Goal: Complete Application Form: Complete application form

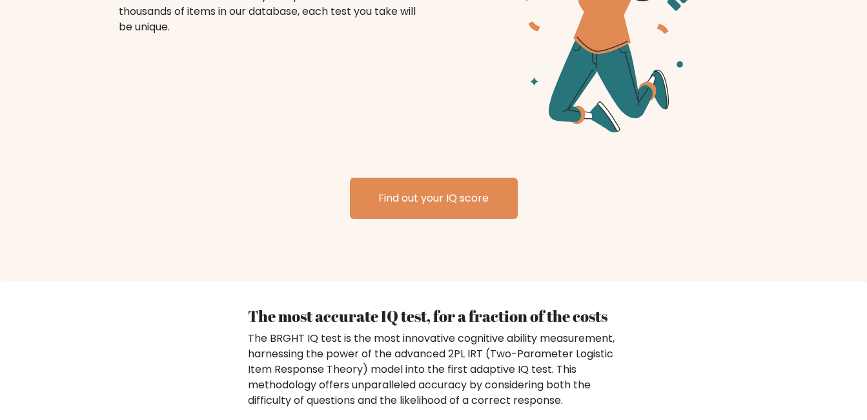
scroll to position [1614, 0]
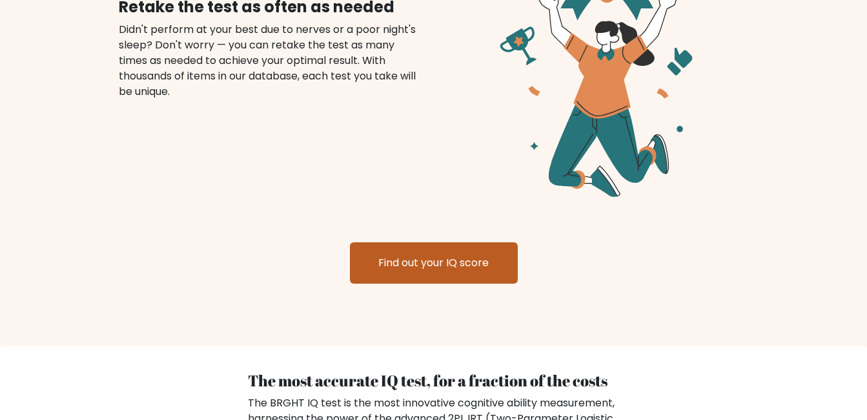
click at [454, 242] on link "Find out your IQ score" at bounding box center [434, 262] width 168 height 41
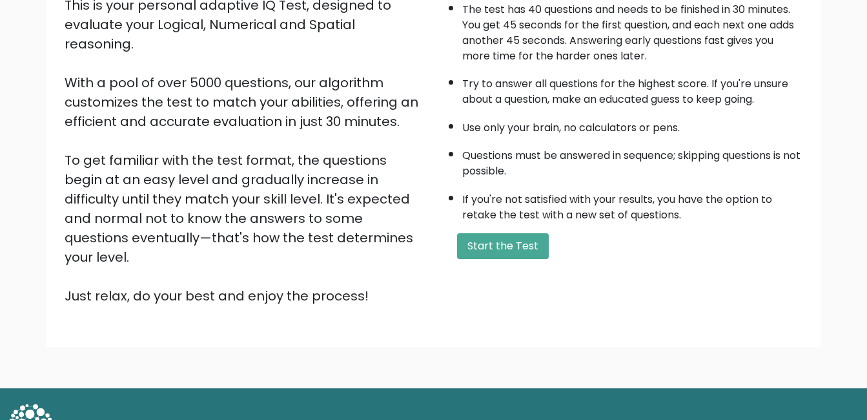
scroll to position [172, 0]
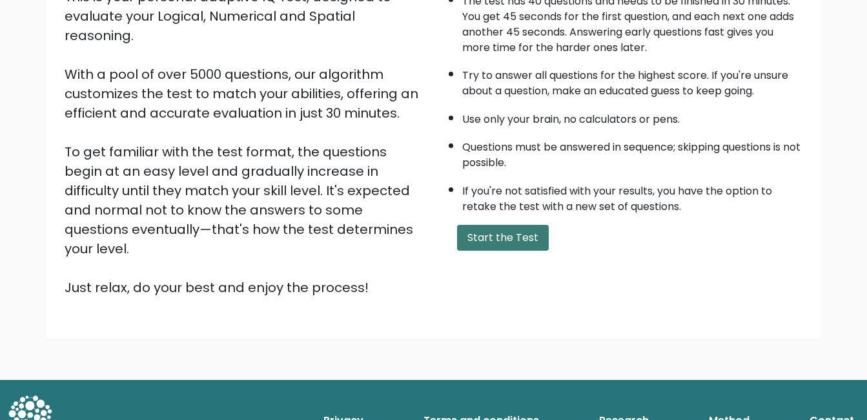
click at [533, 241] on button "Start the Test" at bounding box center [503, 238] width 92 height 26
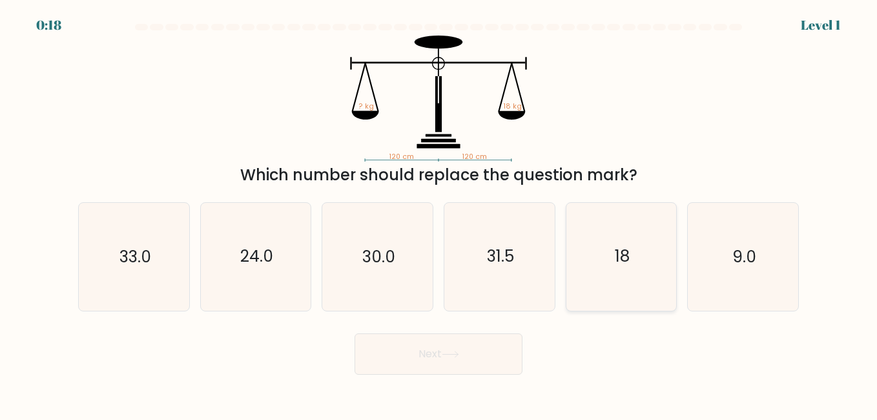
click at [641, 251] on icon "18" at bounding box center [620, 256] width 107 height 107
click at [439, 213] on input "e. 18" at bounding box center [438, 211] width 1 height 3
radio input "true"
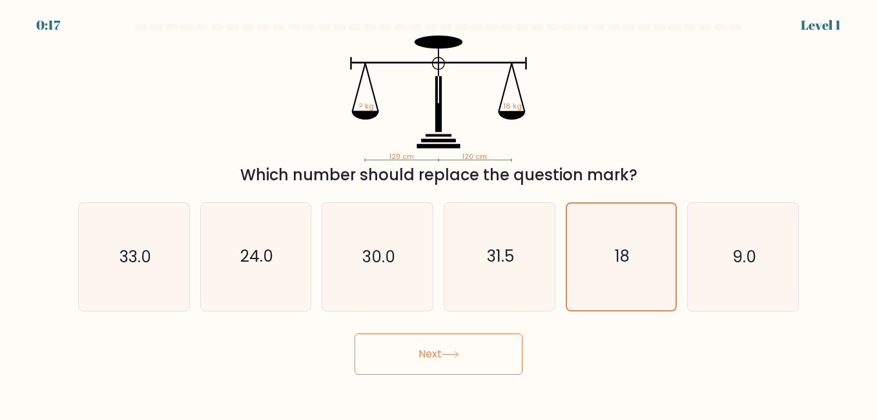
click at [420, 352] on button "Next" at bounding box center [438, 353] width 168 height 41
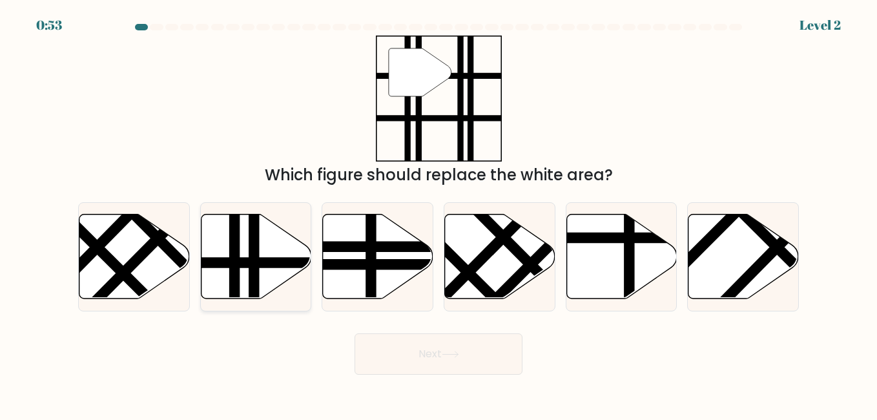
click at [265, 262] on line at bounding box center [289, 262] width 222 height 0
click at [438, 213] on input "b." at bounding box center [438, 211] width 1 height 3
radio input "true"
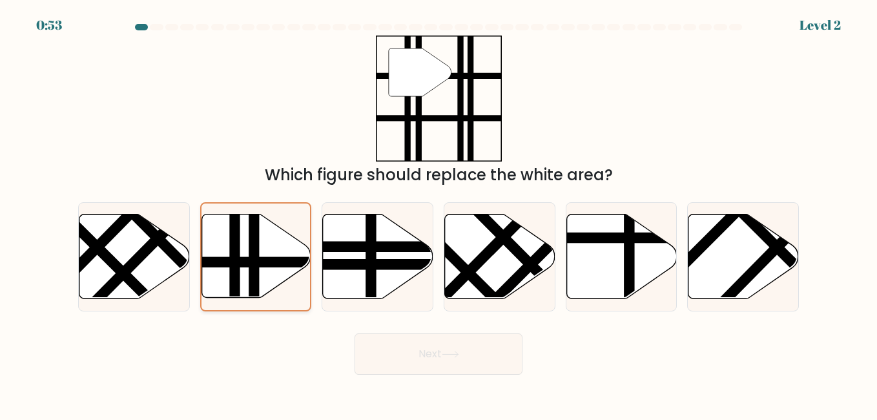
click at [265, 262] on line at bounding box center [288, 262] width 219 height 0
click at [438, 213] on input "b." at bounding box center [438, 211] width 1 height 3
click at [478, 344] on button "Next" at bounding box center [438, 353] width 168 height 41
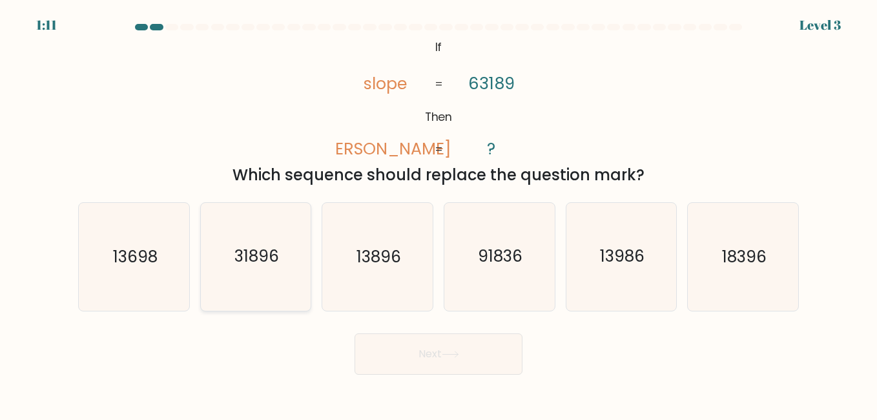
click at [260, 272] on icon "31896" at bounding box center [255, 256] width 107 height 107
click at [438, 213] on input "b. 31896" at bounding box center [438, 211] width 1 height 3
radio input "true"
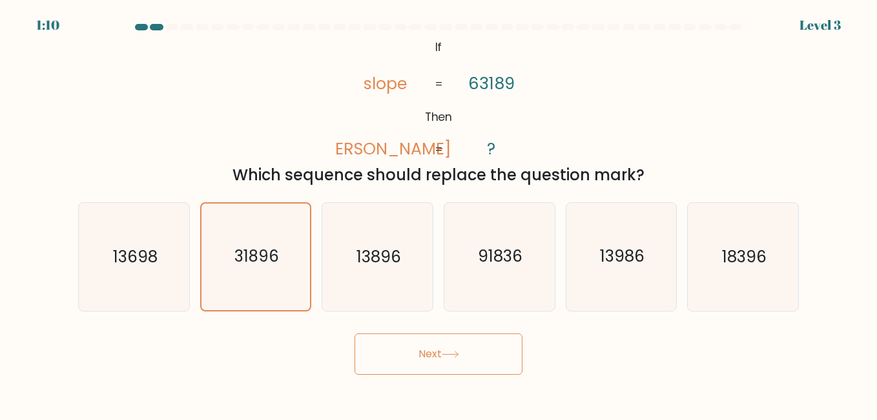
click at [442, 346] on button "Next" at bounding box center [438, 353] width 168 height 41
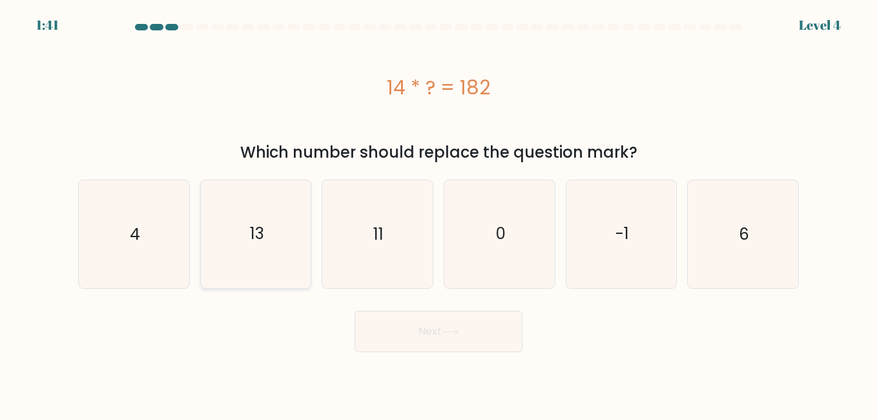
click at [223, 229] on icon "13" at bounding box center [255, 233] width 107 height 107
click at [438, 213] on input "b. 13" at bounding box center [438, 211] width 1 height 3
radio input "true"
click at [488, 333] on button "Next" at bounding box center [438, 330] width 168 height 41
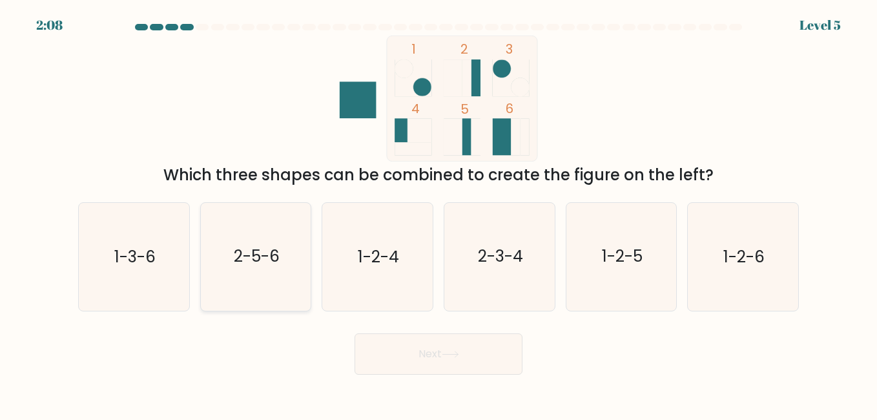
click at [258, 249] on text "2-5-6" at bounding box center [257, 256] width 46 height 23
click at [438, 213] on input "b. 2-5-6" at bounding box center [438, 211] width 1 height 3
radio input "true"
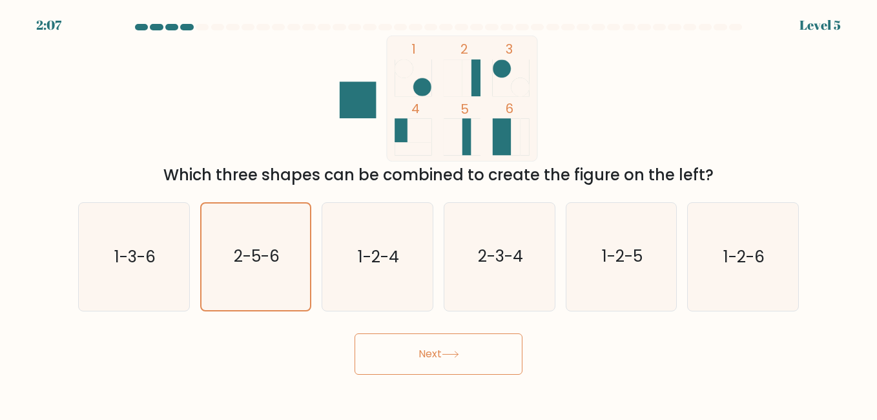
click at [438, 356] on button "Next" at bounding box center [438, 353] width 168 height 41
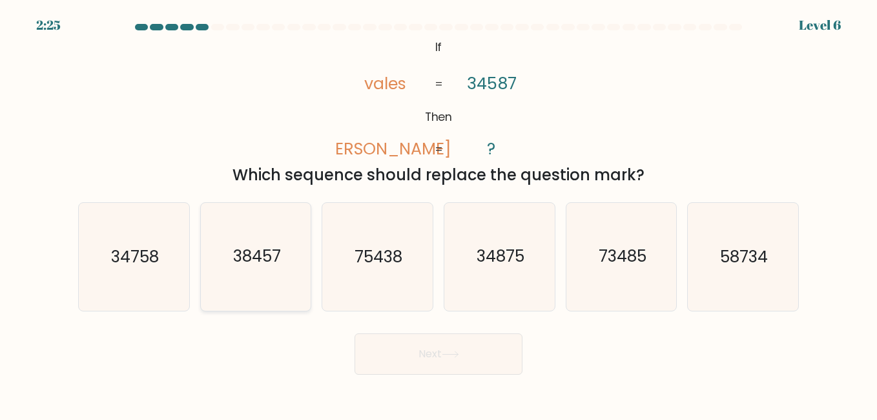
click at [279, 269] on icon "38457" at bounding box center [255, 256] width 107 height 107
click at [438, 213] on input "b. 38457" at bounding box center [438, 211] width 1 height 3
radio input "true"
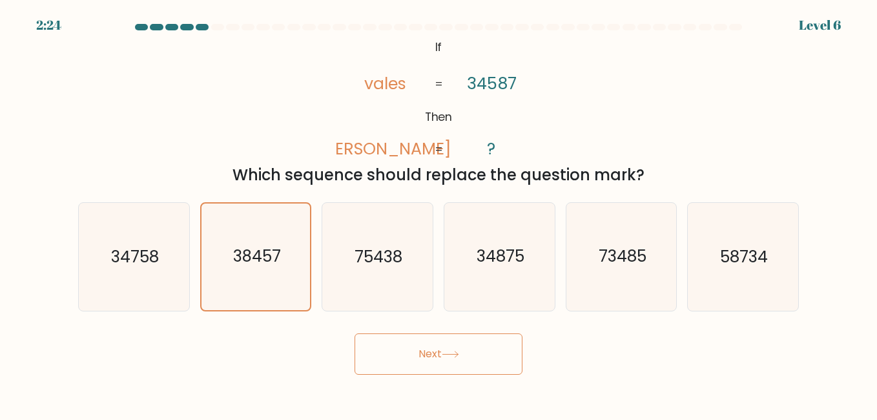
click at [423, 352] on button "Next" at bounding box center [438, 353] width 168 height 41
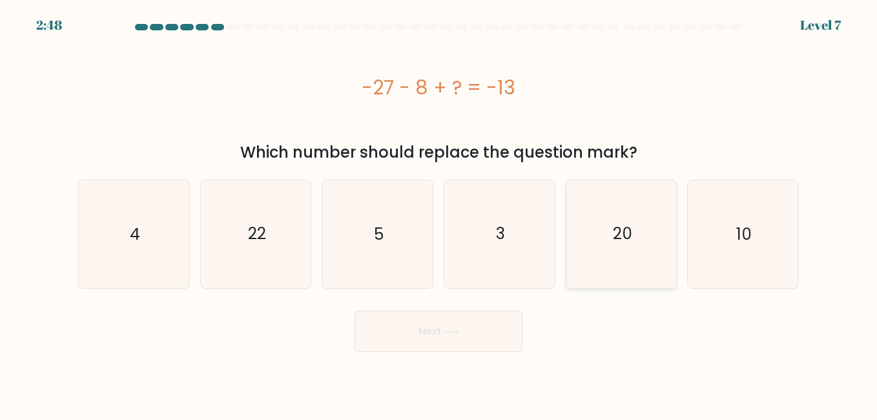
click at [604, 267] on icon "20" at bounding box center [620, 233] width 107 height 107
click at [439, 213] on input "e. 20" at bounding box center [438, 211] width 1 height 3
radio input "true"
click at [510, 321] on button "Next" at bounding box center [438, 330] width 168 height 41
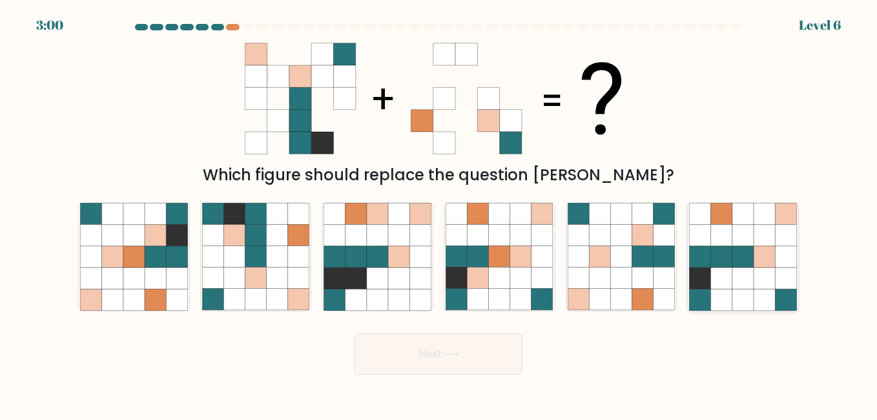
click at [749, 281] on icon at bounding box center [742, 277] width 21 height 21
click at [439, 213] on input "f." at bounding box center [438, 211] width 1 height 3
radio input "true"
click at [487, 353] on button "Next" at bounding box center [438, 353] width 168 height 41
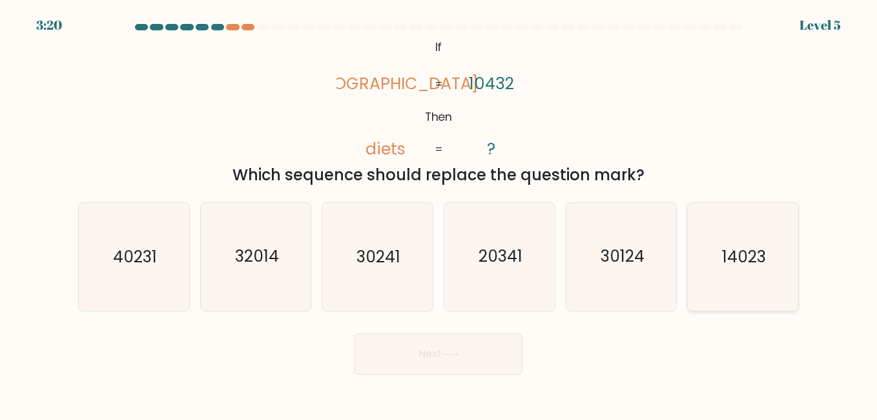
click at [721, 272] on icon "14023" at bounding box center [742, 256] width 107 height 107
click at [439, 213] on input "f. 14023" at bounding box center [438, 211] width 1 height 3
radio input "true"
click at [484, 350] on button "Next" at bounding box center [438, 353] width 168 height 41
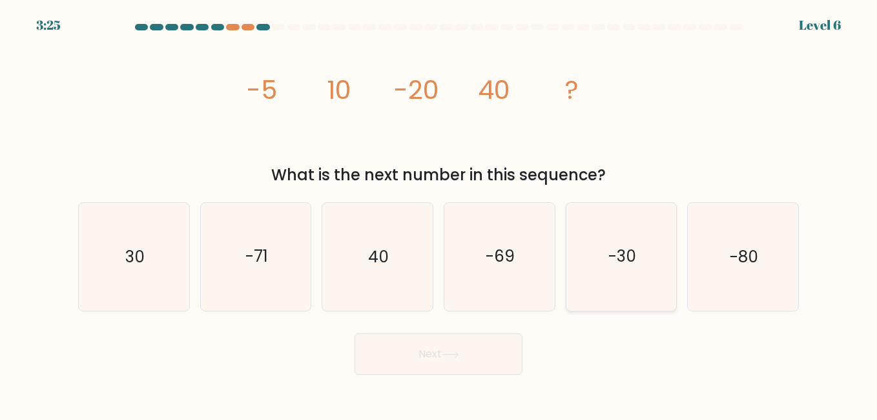
click at [659, 270] on icon "-30" at bounding box center [620, 256] width 107 height 107
click at [439, 213] on input "e. -30" at bounding box center [438, 211] width 1 height 3
radio input "true"
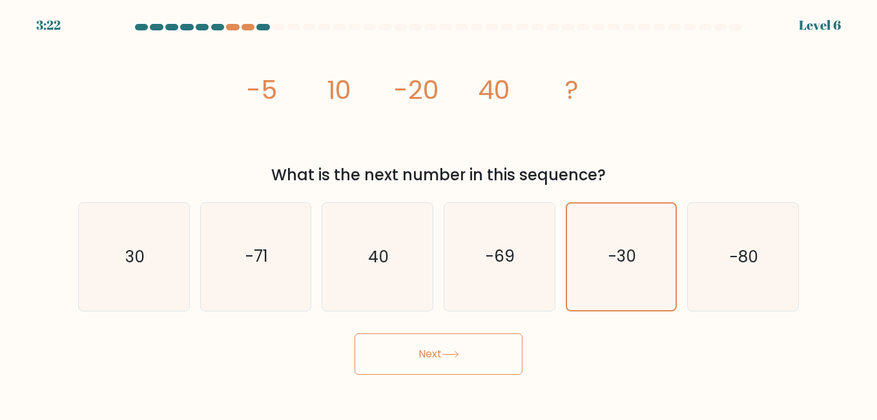
click at [493, 364] on button "Next" at bounding box center [438, 353] width 168 height 41
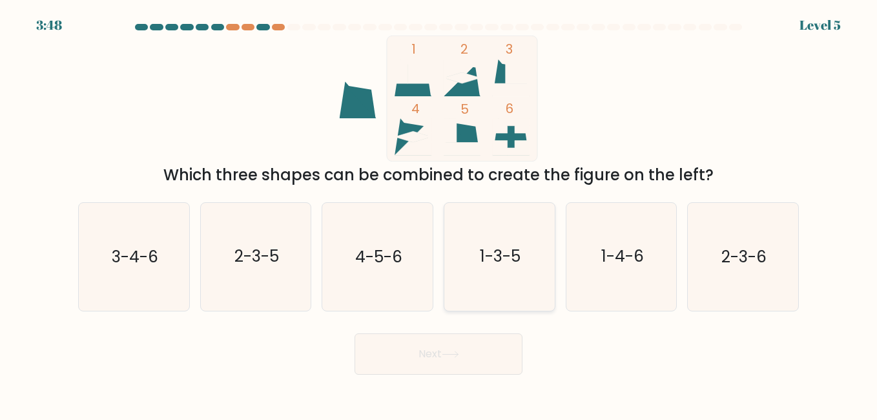
click at [523, 255] on icon "1-3-5" at bounding box center [498, 256] width 107 height 107
click at [439, 213] on input "d. 1-3-5" at bounding box center [438, 211] width 1 height 3
radio input "true"
click at [484, 350] on button "Next" at bounding box center [438, 353] width 168 height 41
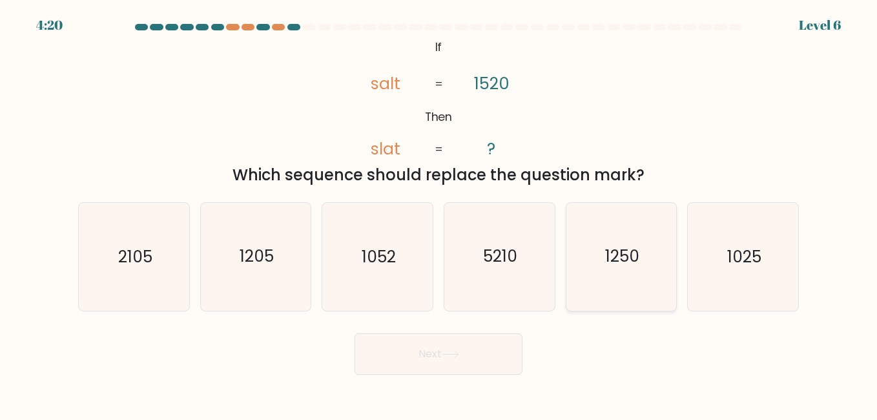
click at [609, 263] on text "1250" at bounding box center [622, 256] width 34 height 23
click at [439, 213] on input "e. 1250" at bounding box center [438, 211] width 1 height 3
radio input "true"
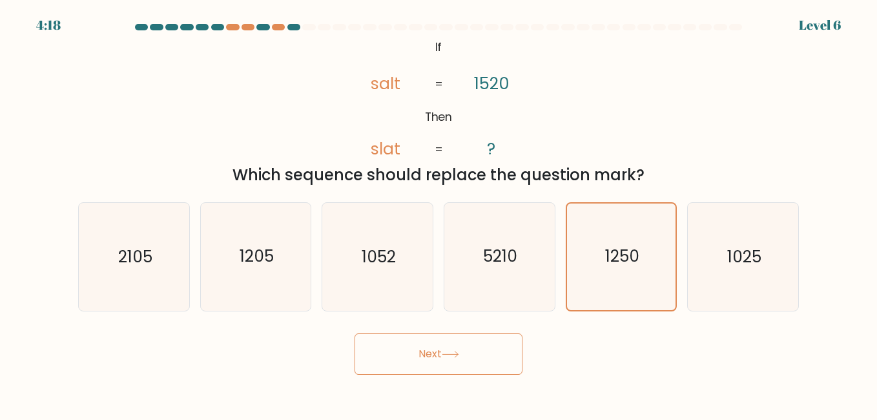
click at [494, 356] on button "Next" at bounding box center [438, 353] width 168 height 41
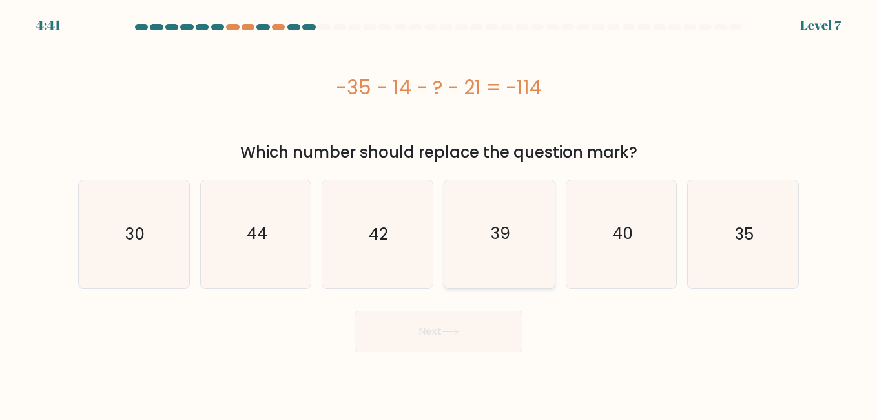
drag, startPoint x: 517, startPoint y: 199, endPoint x: 520, endPoint y: 250, distance: 50.4
click at [523, 212] on icon "39" at bounding box center [498, 233] width 107 height 107
click at [439, 212] on input "d. 39" at bounding box center [438, 211] width 1 height 3
radio input "true"
click at [480, 335] on button "Next" at bounding box center [438, 330] width 168 height 41
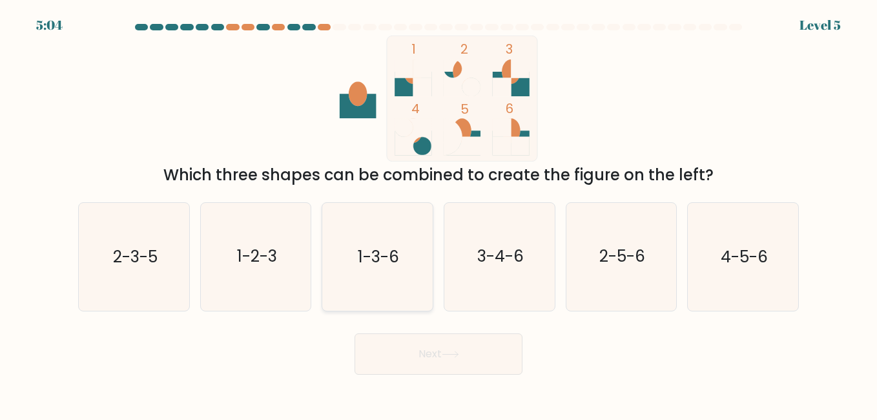
click at [380, 274] on icon "1-3-6" at bounding box center [376, 256] width 107 height 107
click at [438, 213] on input "c. 1-3-6" at bounding box center [438, 211] width 1 height 3
radio input "true"
click at [431, 354] on button "Next" at bounding box center [438, 353] width 168 height 41
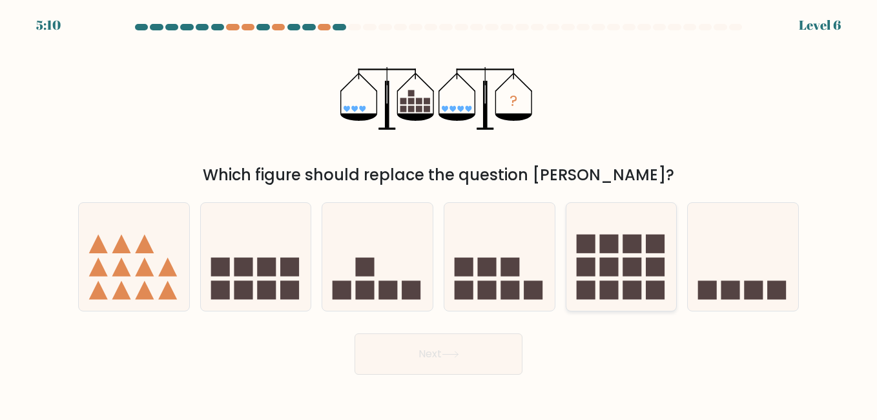
click at [667, 271] on icon at bounding box center [621, 256] width 110 height 91
click at [439, 213] on input "e." at bounding box center [438, 211] width 1 height 3
radio input "true"
click at [452, 371] on button "Next" at bounding box center [438, 353] width 168 height 41
click at [449, 355] on body "5:09 Level 6" at bounding box center [438, 210] width 877 height 420
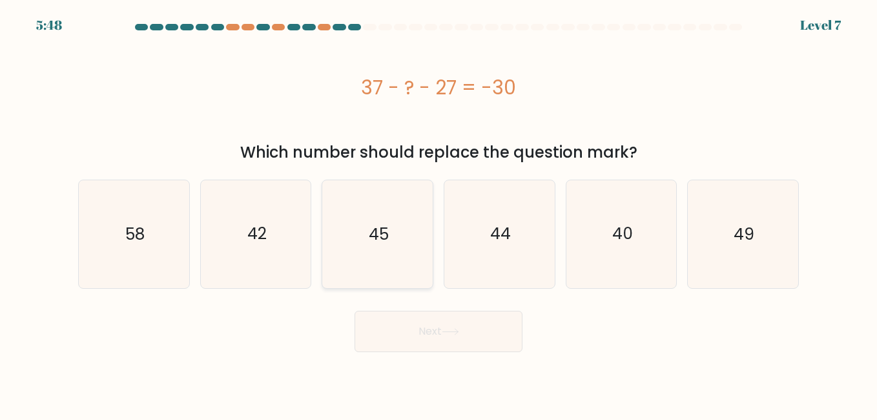
drag, startPoint x: 403, startPoint y: 230, endPoint x: 404, endPoint y: 244, distance: 13.6
click at [403, 239] on icon "45" at bounding box center [376, 233] width 107 height 107
click at [438, 213] on input "c. 45" at bounding box center [438, 211] width 1 height 3
radio input "true"
click at [433, 325] on button "Next" at bounding box center [438, 330] width 168 height 41
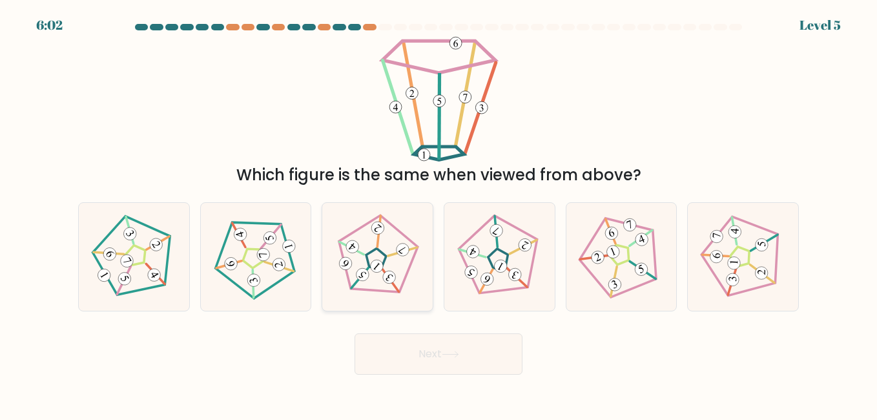
click at [388, 273] on 793 at bounding box center [388, 276] width 17 height 17
click at [438, 213] on input "c." at bounding box center [438, 211] width 1 height 3
radio input "true"
click at [446, 362] on button "Next" at bounding box center [438, 353] width 168 height 41
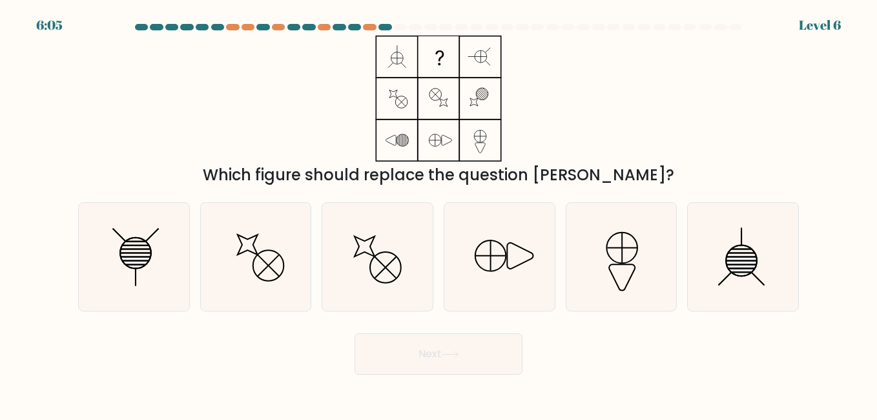
click at [593, 132] on div "Which figure should replace the question mark?" at bounding box center [438, 111] width 736 height 151
click at [150, 245] on icon at bounding box center [133, 256] width 107 height 107
click at [438, 213] on input "a." at bounding box center [438, 211] width 1 height 3
radio input "true"
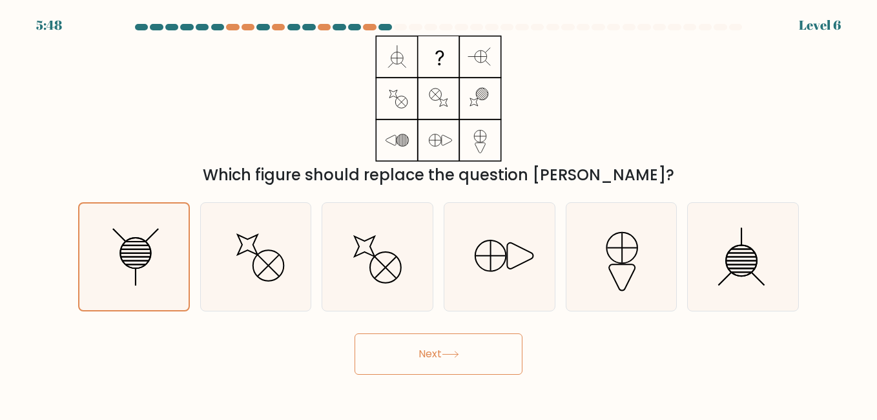
click at [490, 347] on button "Next" at bounding box center [438, 353] width 168 height 41
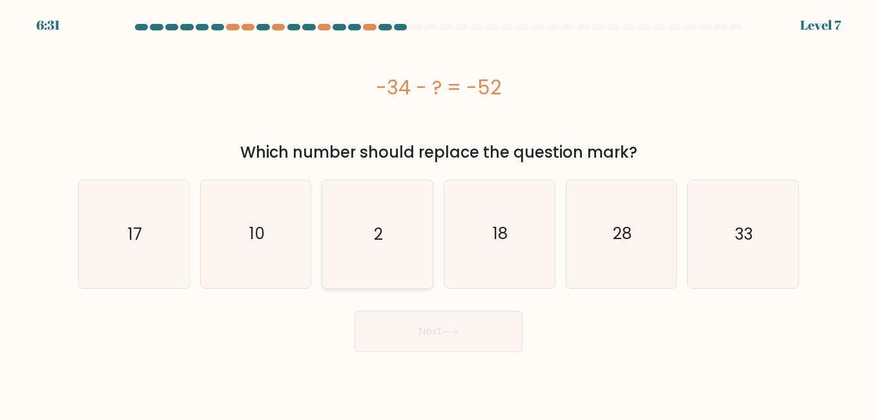
click at [385, 231] on icon "2" at bounding box center [376, 233] width 107 height 107
click at [438, 213] on input "c. 2" at bounding box center [438, 211] width 1 height 3
radio input "true"
click at [482, 347] on button "Next" at bounding box center [438, 330] width 168 height 41
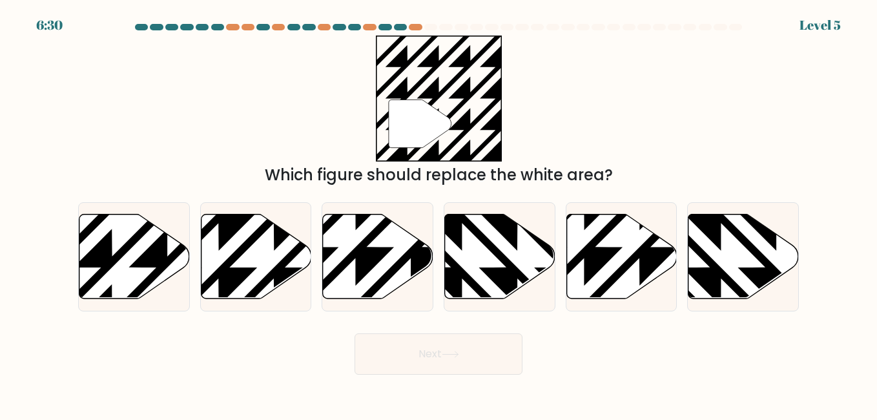
click at [479, 340] on button "Next" at bounding box center [438, 353] width 168 height 41
click at [420, 225] on icon at bounding box center [377, 257] width 110 height 86
click at [438, 213] on input "c." at bounding box center [438, 211] width 1 height 3
radio input "true"
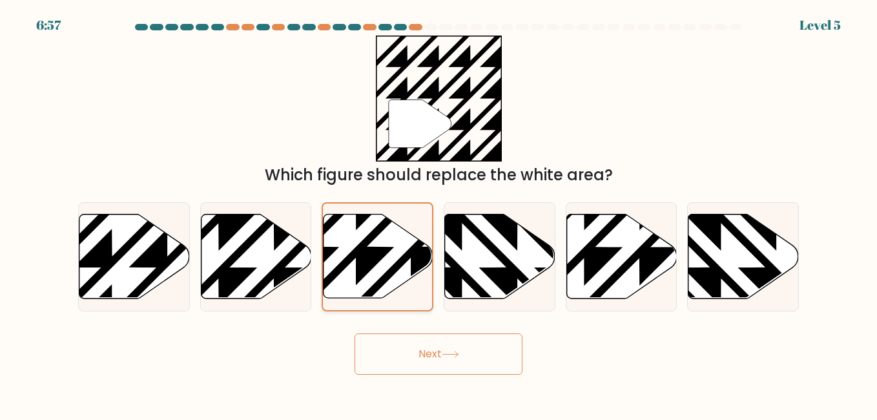
click at [383, 243] on icon at bounding box center [377, 255] width 109 height 83
click at [438, 213] on input "c." at bounding box center [438, 211] width 1 height 3
click at [486, 350] on button "Next" at bounding box center [438, 353] width 168 height 41
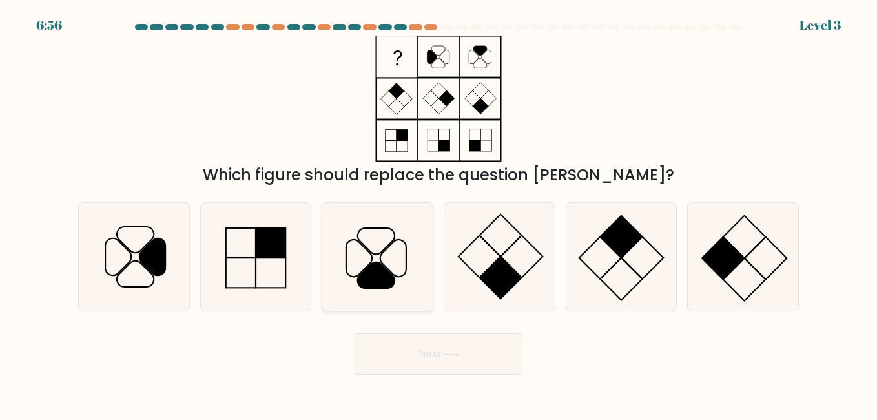
click at [379, 260] on icon at bounding box center [376, 256] width 107 height 107
click at [438, 213] on input "c." at bounding box center [438, 211] width 1 height 3
radio input "true"
click at [416, 349] on button "Next" at bounding box center [438, 353] width 168 height 41
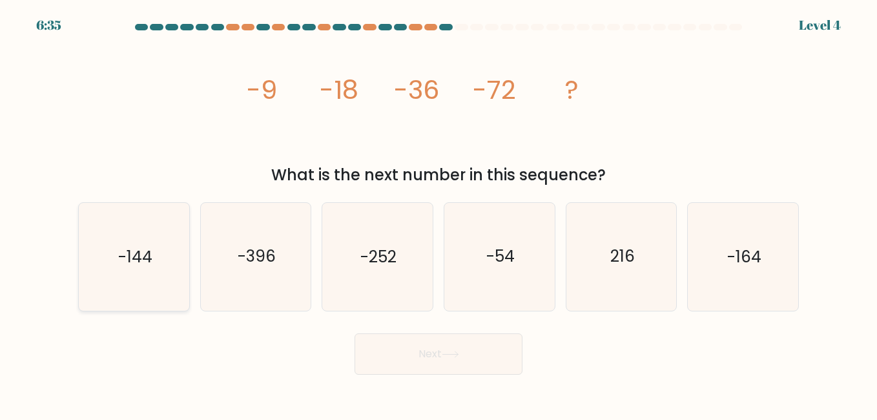
click at [157, 261] on icon "-144" at bounding box center [133, 256] width 107 height 107
click at [438, 213] on input "a. -144" at bounding box center [438, 211] width 1 height 3
radio input "true"
click at [466, 366] on button "Next" at bounding box center [438, 353] width 168 height 41
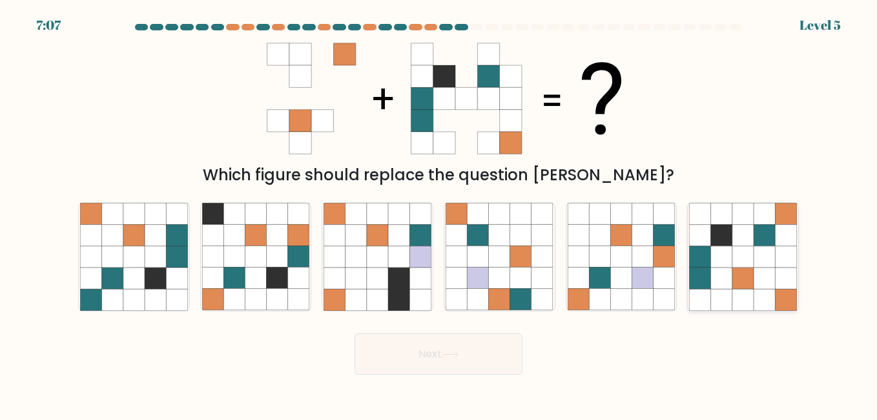
click at [746, 285] on icon at bounding box center [742, 277] width 21 height 21
click at [439, 213] on input "f." at bounding box center [438, 211] width 1 height 3
radio input "true"
click at [402, 346] on button "Next" at bounding box center [438, 353] width 168 height 41
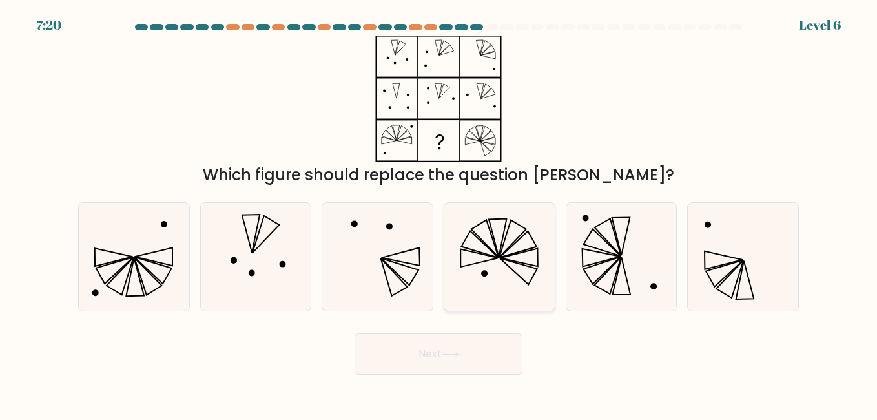
drag, startPoint x: 489, startPoint y: 263, endPoint x: 490, endPoint y: 281, distance: 18.1
click at [488, 263] on icon at bounding box center [498, 256] width 107 height 107
click at [439, 213] on input "d." at bounding box center [438, 211] width 1 height 3
radio input "true"
click at [482, 351] on button "Next" at bounding box center [438, 353] width 168 height 41
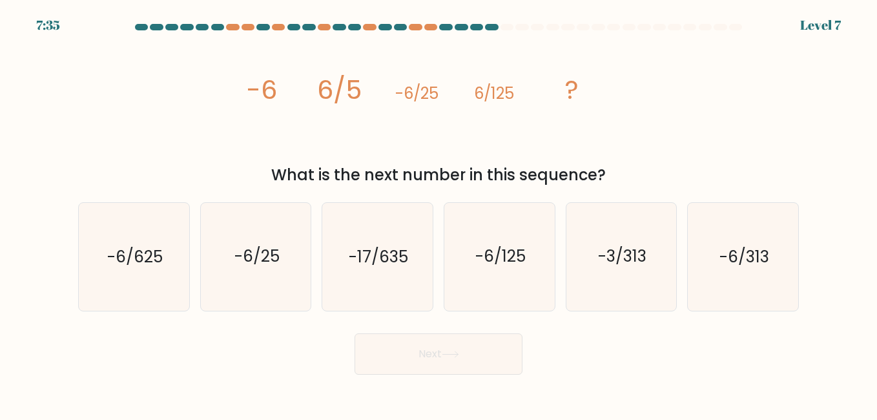
drag, startPoint x: 96, startPoint y: 234, endPoint x: 195, endPoint y: 286, distance: 112.0
click at [96, 236] on icon "-6/625" at bounding box center [133, 256] width 107 height 107
click at [438, 213] on input "a. -6/625" at bounding box center [438, 211] width 1 height 3
radio input "true"
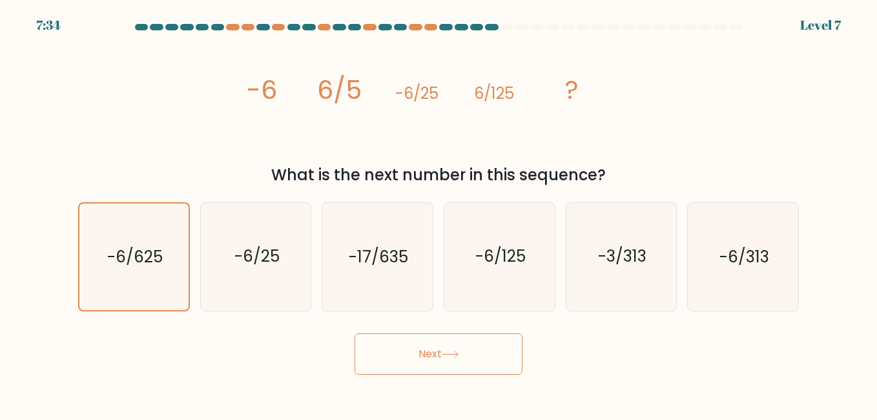
click at [480, 363] on button "Next" at bounding box center [438, 353] width 168 height 41
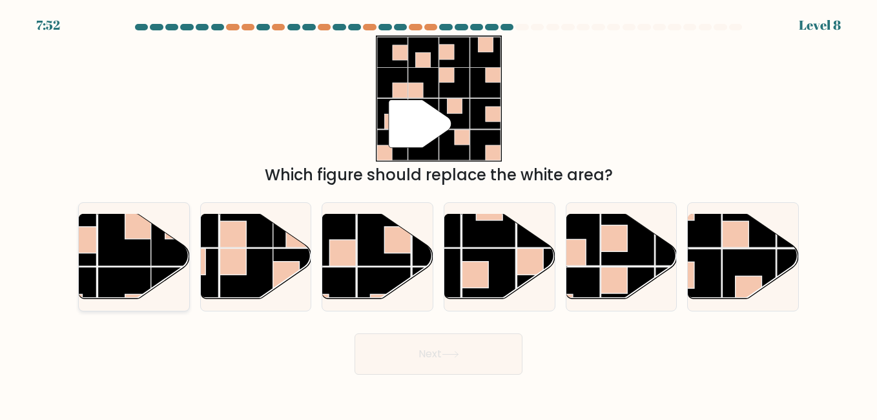
click at [165, 264] on rect at bounding box center [178, 239] width 54 height 54
click at [438, 213] on input "a." at bounding box center [438, 211] width 1 height 3
radio input "true"
click at [465, 356] on button "Next" at bounding box center [438, 353] width 168 height 41
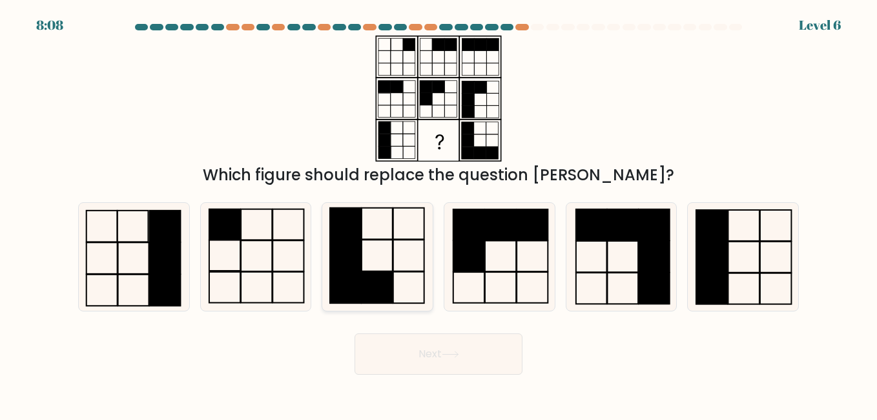
click at [391, 270] on icon at bounding box center [376, 256] width 107 height 107
click at [438, 213] on input "c." at bounding box center [438, 211] width 1 height 3
radio input "true"
click at [441, 363] on button "Next" at bounding box center [438, 353] width 168 height 41
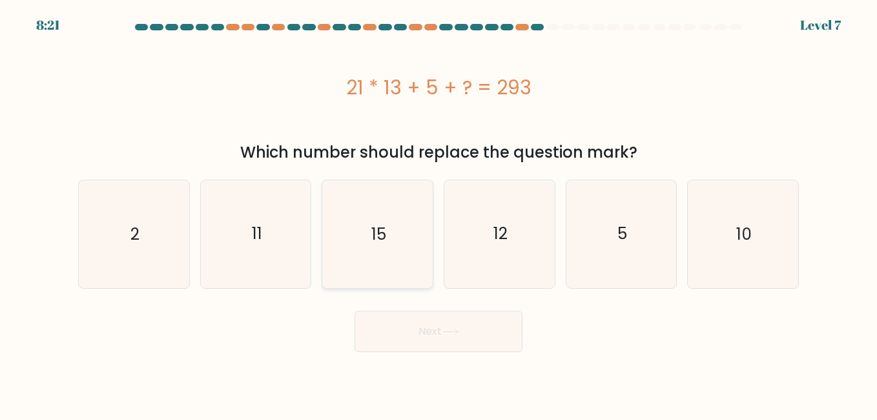
click at [391, 249] on icon "15" at bounding box center [376, 233] width 107 height 107
click at [438, 213] on input "c. 15" at bounding box center [438, 211] width 1 height 3
radio input "true"
click at [489, 347] on button "Next" at bounding box center [438, 330] width 168 height 41
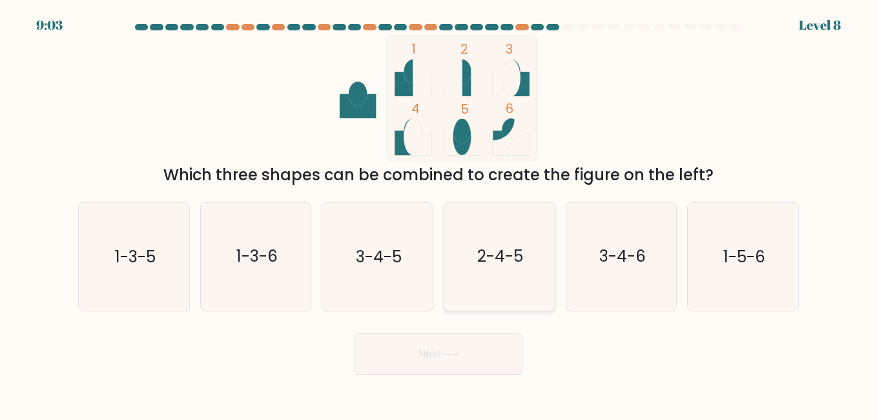
click at [507, 247] on text "2-4-5" at bounding box center [500, 256] width 46 height 23
click at [439, 213] on input "d. 2-4-5" at bounding box center [438, 211] width 1 height 3
radio input "true"
click at [516, 351] on button "Next" at bounding box center [438, 353] width 168 height 41
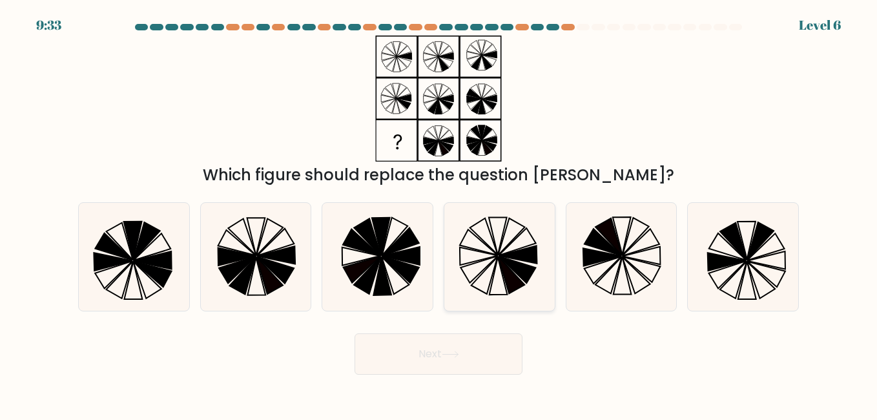
drag, startPoint x: 487, startPoint y: 219, endPoint x: 499, endPoint y: 270, distance: 52.4
click at [487, 221] on icon at bounding box center [498, 256] width 107 height 107
click at [439, 213] on input "d." at bounding box center [438, 211] width 1 height 3
radio input "true"
click at [483, 343] on button "Next" at bounding box center [438, 353] width 168 height 41
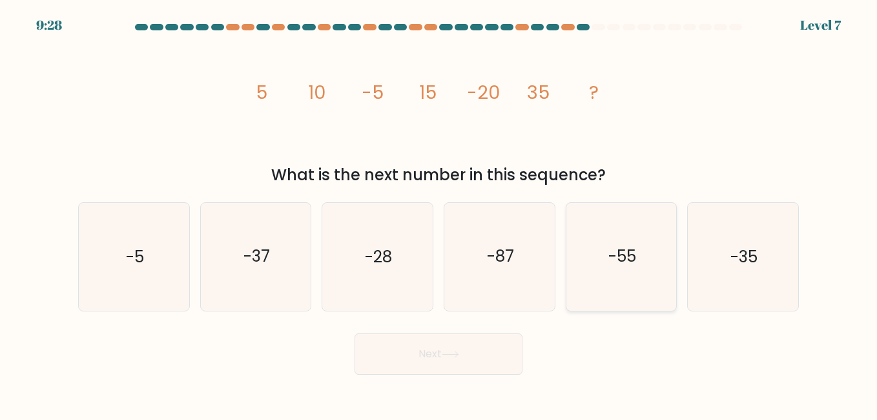
click at [624, 267] on text "-55" at bounding box center [622, 256] width 28 height 23
click at [439, 213] on input "e. -55" at bounding box center [438, 211] width 1 height 3
radio input "true"
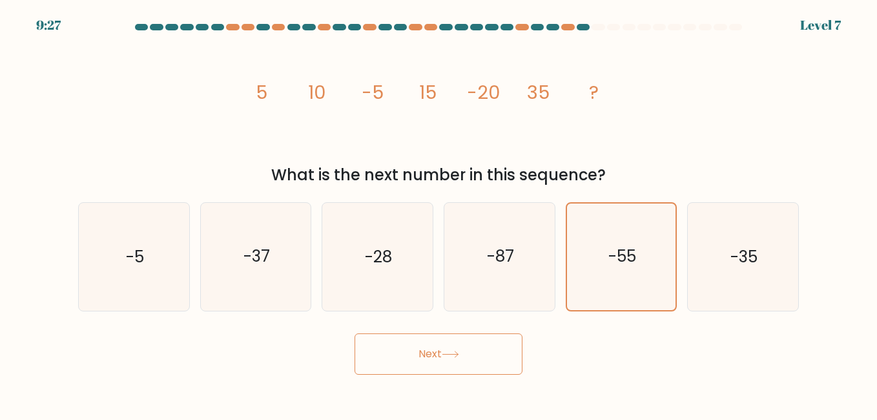
click at [500, 360] on button "Next" at bounding box center [438, 353] width 168 height 41
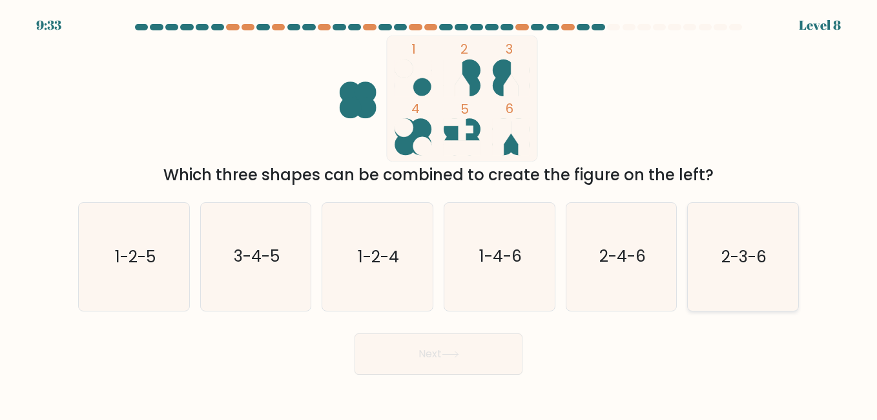
click at [755, 274] on icon "2-3-6" at bounding box center [742, 256] width 107 height 107
click at [439, 213] on input "f. 2-3-6" at bounding box center [438, 211] width 1 height 3
radio input "true"
click at [494, 360] on button "Next" at bounding box center [438, 353] width 168 height 41
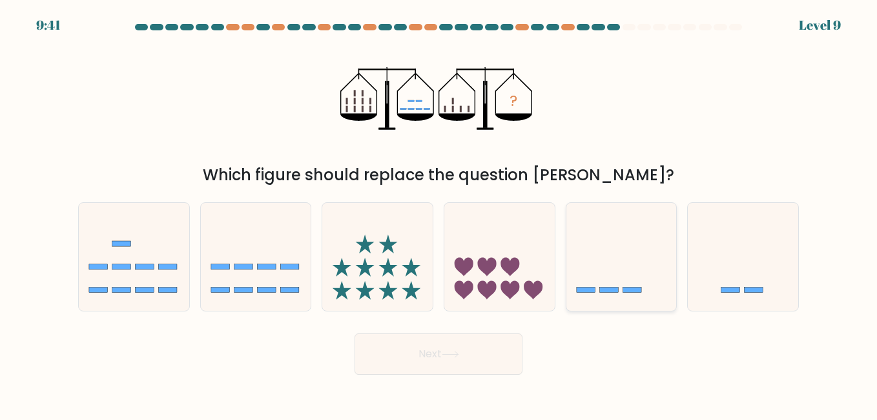
click at [623, 279] on icon at bounding box center [621, 256] width 110 height 91
click at [439, 213] on input "e." at bounding box center [438, 211] width 1 height 3
radio input "true"
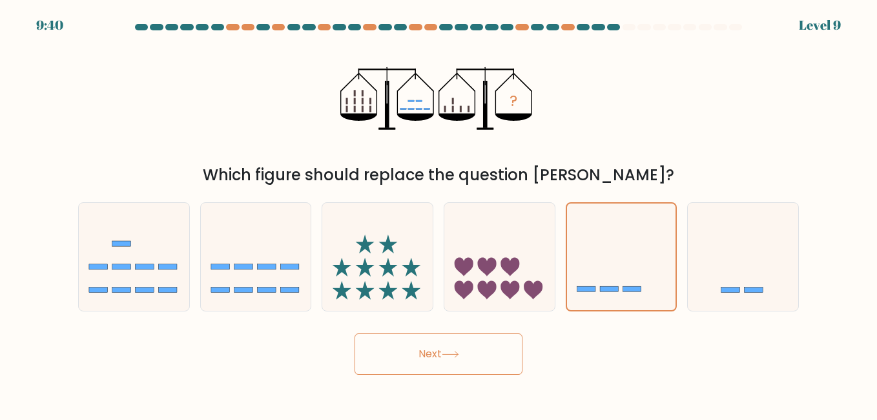
click at [493, 356] on button "Next" at bounding box center [438, 353] width 168 height 41
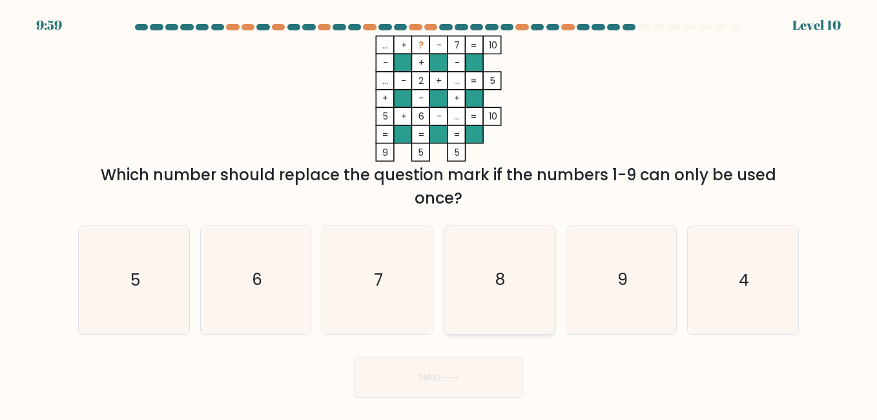
click at [489, 298] on icon "8" at bounding box center [498, 279] width 107 height 107
click at [439, 213] on input "d. 8" at bounding box center [438, 211] width 1 height 3
radio input "true"
click at [489, 298] on icon "8" at bounding box center [499, 280] width 106 height 106
click at [439, 213] on input "d. 8" at bounding box center [438, 211] width 1 height 3
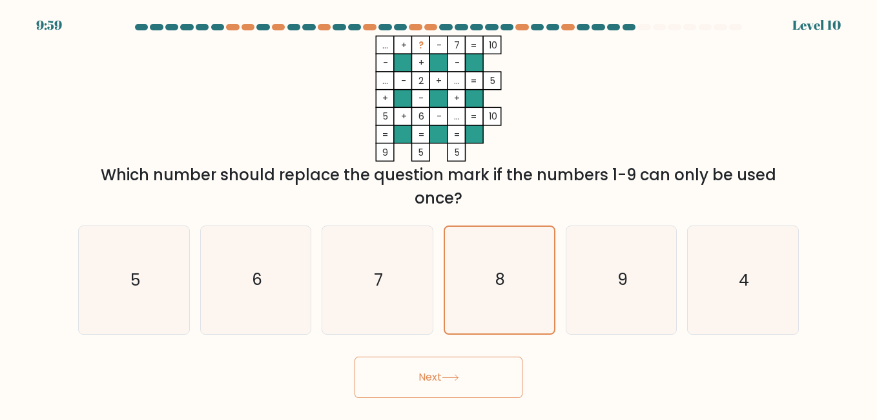
click at [489, 375] on button "Next" at bounding box center [438, 376] width 168 height 41
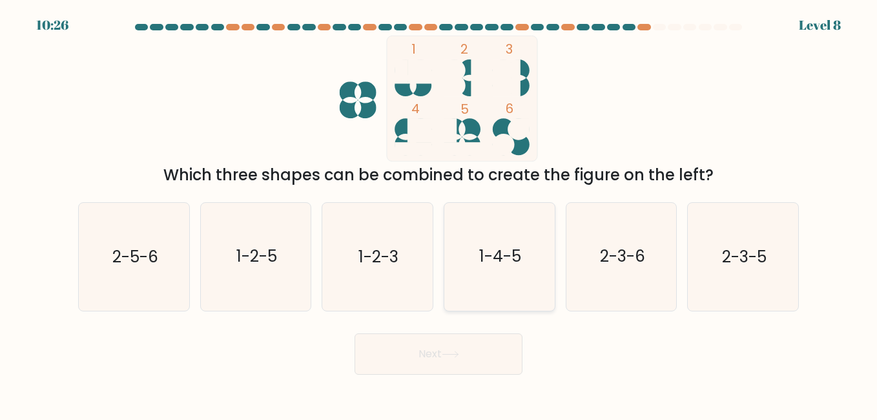
click at [486, 263] on text "1-4-5" at bounding box center [500, 256] width 42 height 23
click at [439, 213] on input "d. 1-4-5" at bounding box center [438, 211] width 1 height 3
radio input "true"
click at [487, 342] on button "Next" at bounding box center [438, 353] width 168 height 41
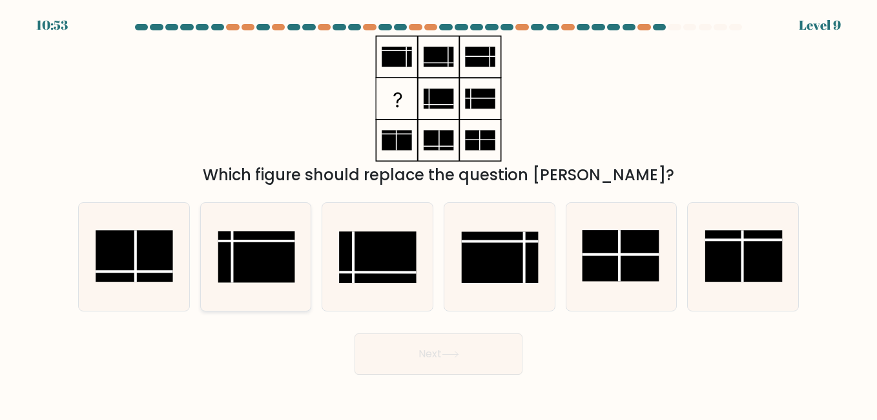
click at [275, 255] on rect at bounding box center [256, 256] width 77 height 51
click at [438, 213] on input "b." at bounding box center [438, 211] width 1 height 3
radio input "true"
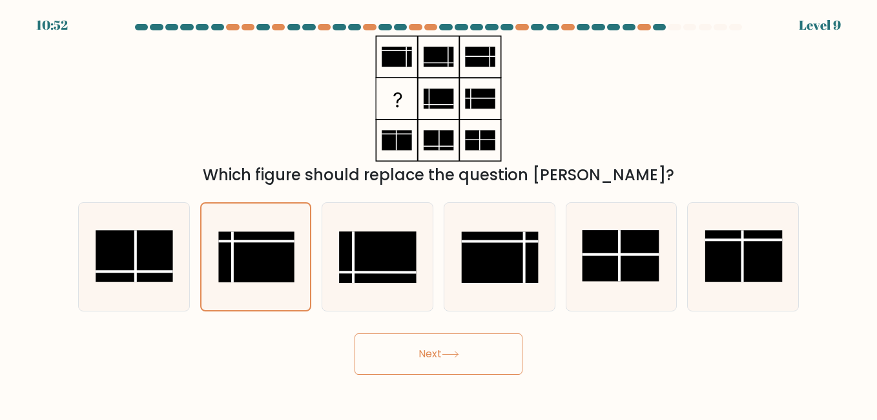
click at [433, 352] on button "Next" at bounding box center [438, 353] width 168 height 41
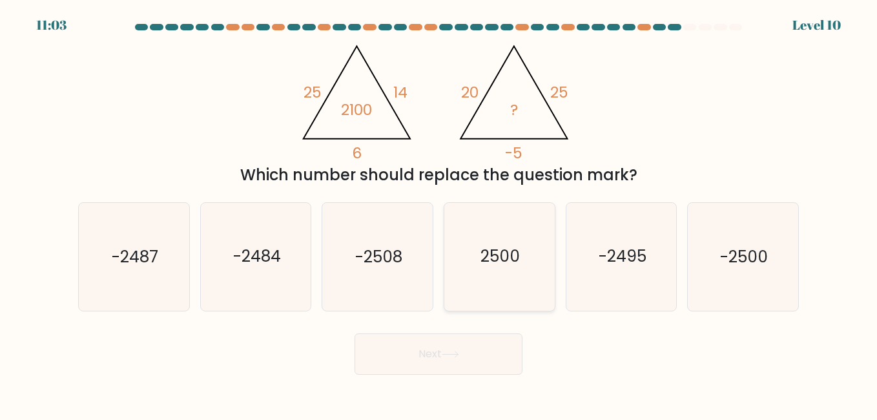
click at [538, 228] on icon "2500" at bounding box center [498, 256] width 107 height 107
click at [439, 213] on input "d. 2500" at bounding box center [438, 211] width 1 height 3
radio input "true"
click at [468, 345] on button "Next" at bounding box center [438, 353] width 168 height 41
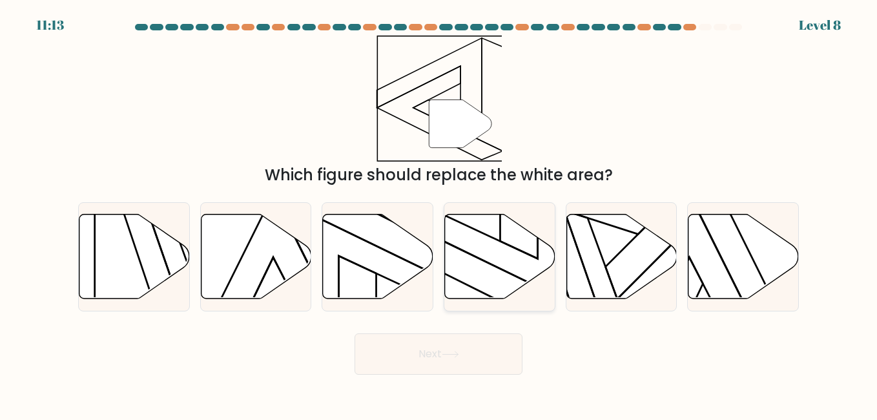
click at [513, 264] on icon at bounding box center [500, 256] width 110 height 85
click at [439, 213] on input "d." at bounding box center [438, 211] width 1 height 3
radio input "true"
click at [485, 341] on button "Next" at bounding box center [438, 353] width 168 height 41
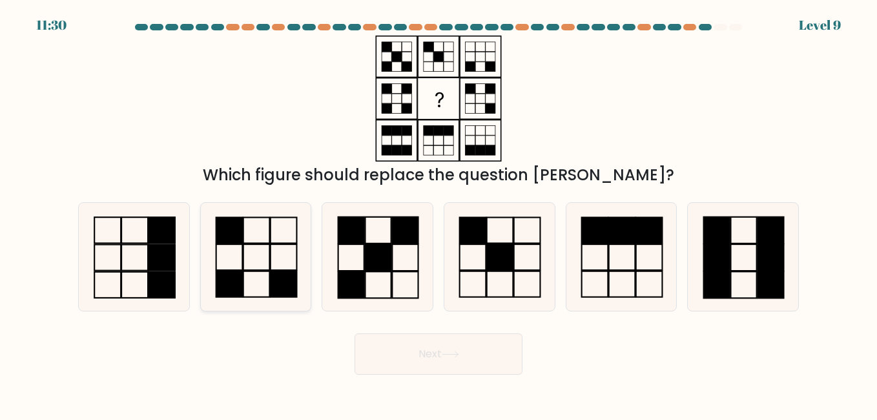
click at [274, 239] on icon at bounding box center [255, 256] width 107 height 107
click at [438, 213] on input "b." at bounding box center [438, 211] width 1 height 3
radio input "true"
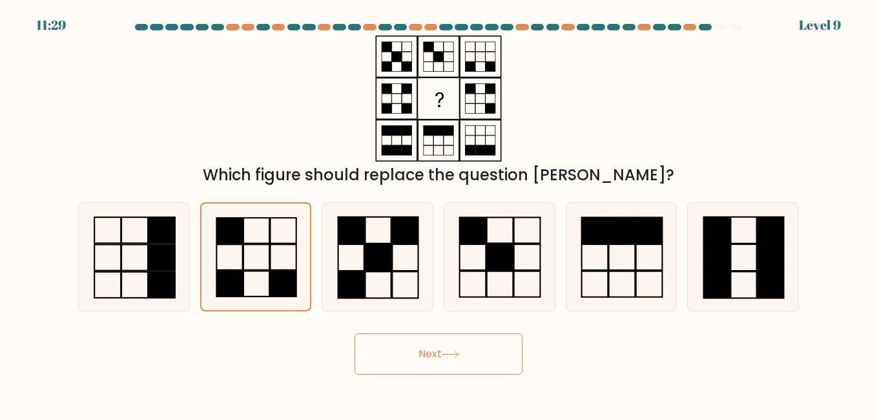
click at [443, 345] on button "Next" at bounding box center [438, 353] width 168 height 41
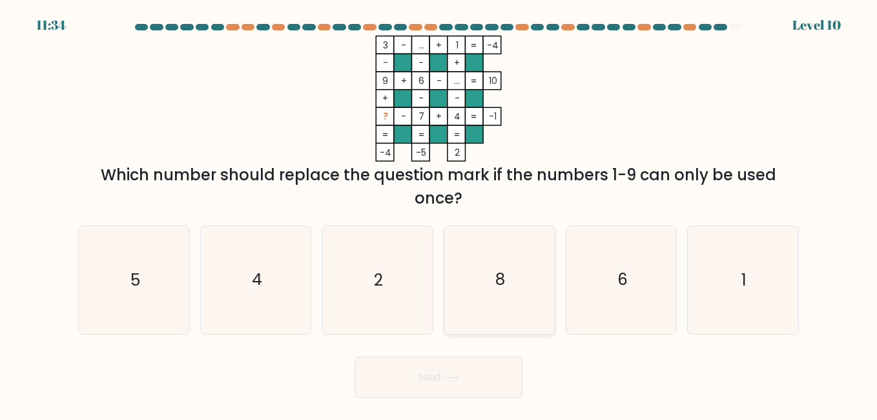
click at [507, 245] on icon "8" at bounding box center [498, 279] width 107 height 107
click at [439, 213] on input "d. 8" at bounding box center [438, 211] width 1 height 3
radio input "true"
click at [454, 389] on button "Next" at bounding box center [438, 376] width 168 height 41
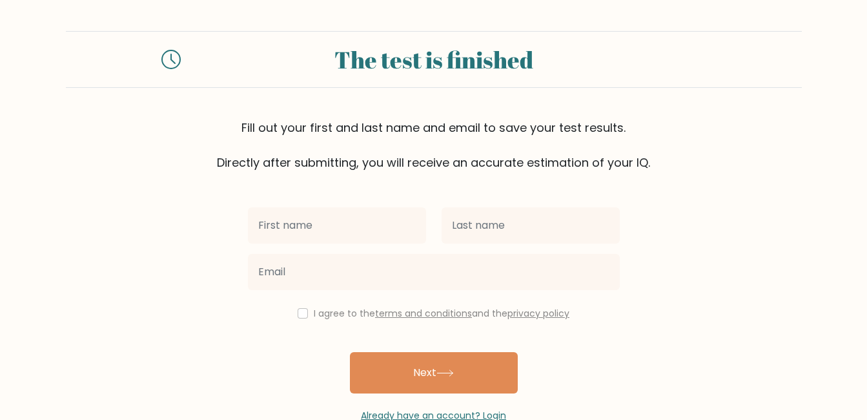
click at [314, 309] on label "I agree to the terms and conditions and the privacy policy" at bounding box center [442, 313] width 256 height 13
click at [308, 312] on div "I agree to the terms and conditions and the privacy policy" at bounding box center [433, 312] width 387 height 15
drag, startPoint x: 301, startPoint y: 314, endPoint x: 381, endPoint y: 341, distance: 83.9
click at [300, 314] on input "checkbox" at bounding box center [303, 313] width 10 height 10
checkbox input "true"
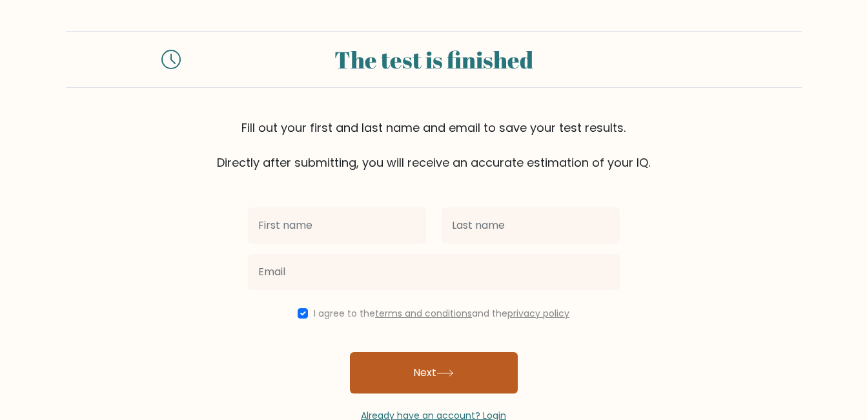
click at [441, 372] on icon at bounding box center [444, 372] width 17 height 7
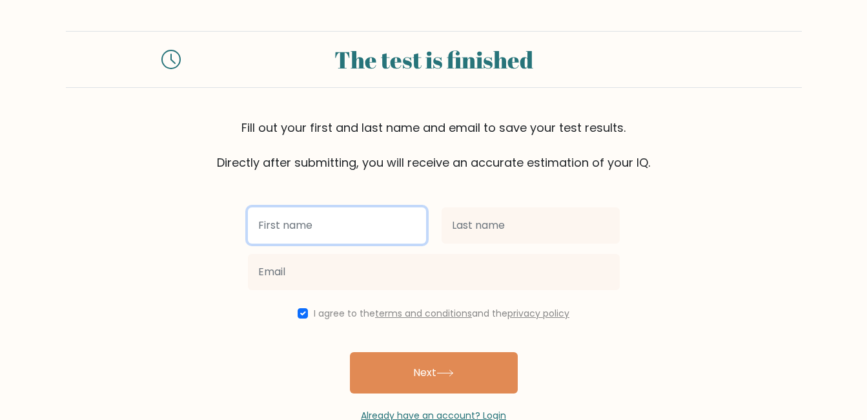
click at [344, 231] on input "text" at bounding box center [337, 225] width 178 height 36
type input "melis"
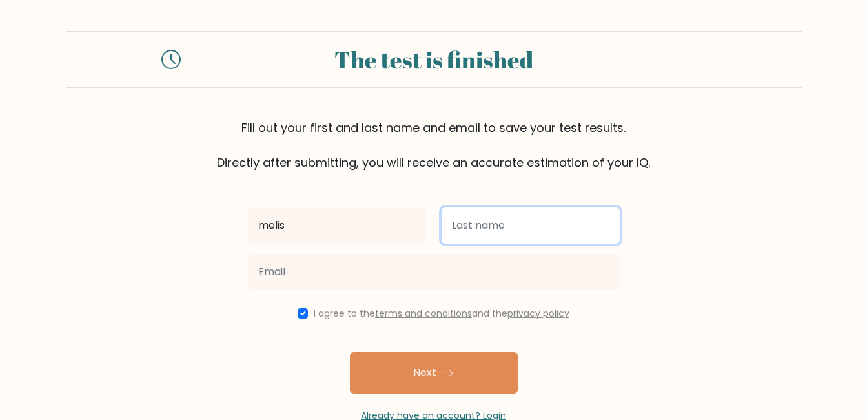
click at [485, 218] on input "text" at bounding box center [531, 225] width 178 height 36
type input "boussouf"
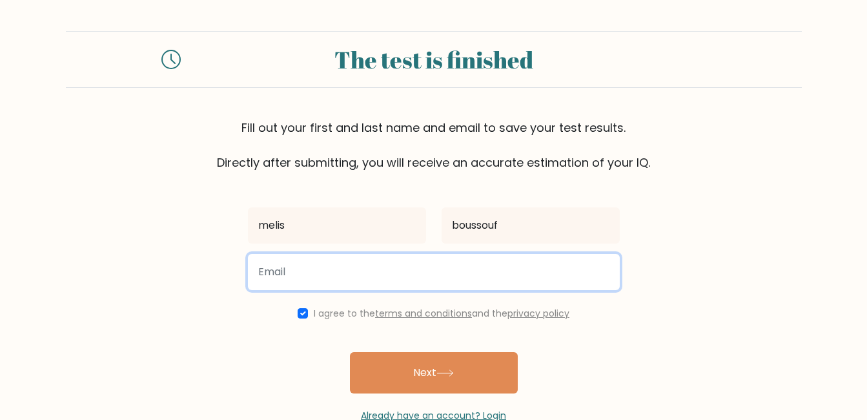
click at [421, 277] on input "email" at bounding box center [434, 272] width 372 height 36
type input "louna.bf010@gmail.com"
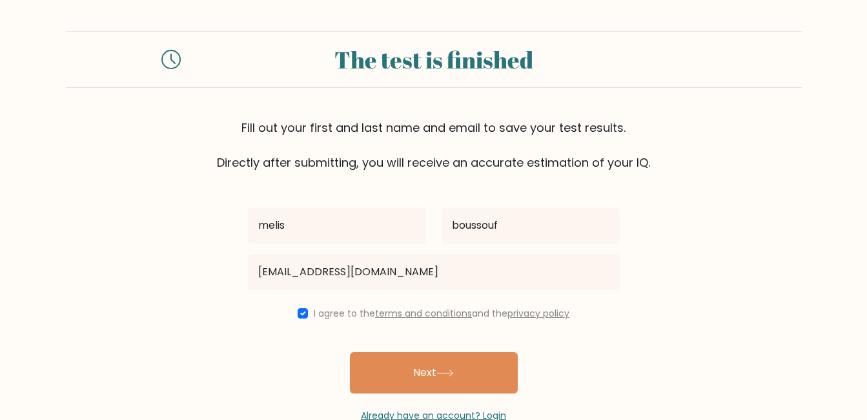
click at [432, 361] on button "Next" at bounding box center [434, 372] width 168 height 41
click at [432, 361] on div "melis boussouf louna.bf010@gmail.com I agree to the terms and conditions and th…" at bounding box center [433, 296] width 387 height 251
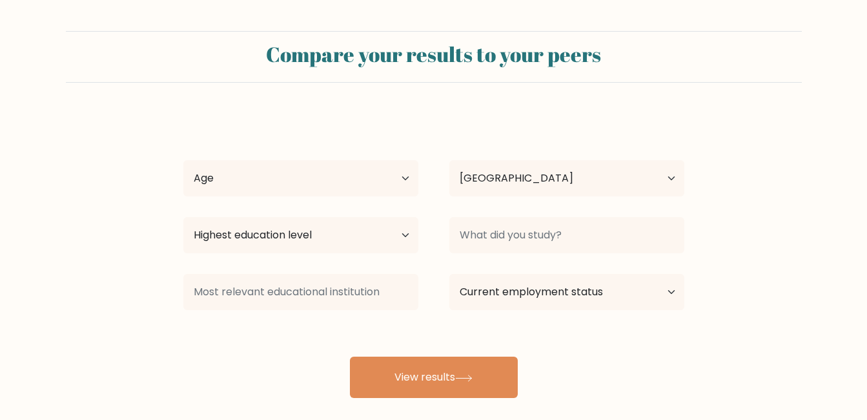
select select "DZ"
click at [323, 187] on select "Age Under [DEMOGRAPHIC_DATA] [DEMOGRAPHIC_DATA] [DEMOGRAPHIC_DATA] [DEMOGRAPHIC…" at bounding box center [300, 178] width 235 height 36
select select "18_24"
click at [183, 160] on select "Age Under [DEMOGRAPHIC_DATA] [DEMOGRAPHIC_DATA] [DEMOGRAPHIC_DATA] [DEMOGRAPHIC…" at bounding box center [300, 178] width 235 height 36
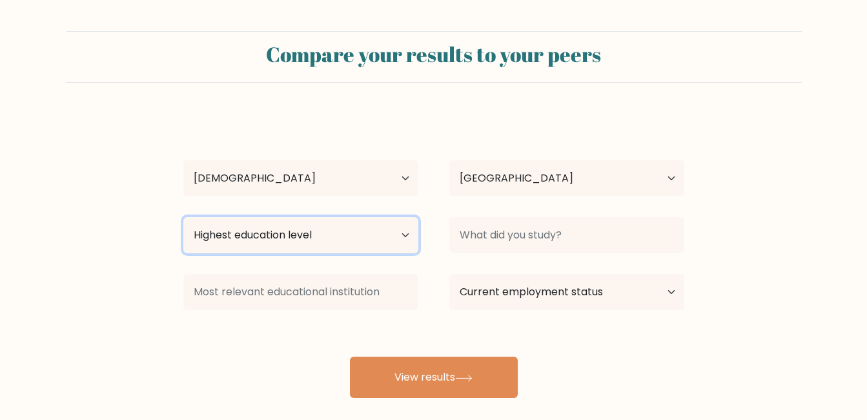
click at [340, 245] on select "Highest education level No schooling Primary Lower Secondary Upper Secondary Oc…" at bounding box center [300, 235] width 235 height 36
select select "masters_degree"
click at [183, 217] on select "Highest education level No schooling Primary Lower Secondary Upper Secondary Oc…" at bounding box center [300, 235] width 235 height 36
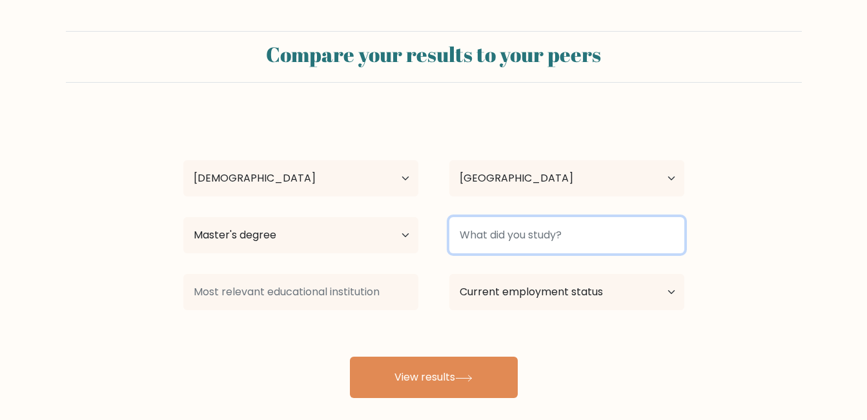
click at [582, 232] on input at bounding box center [566, 235] width 235 height 36
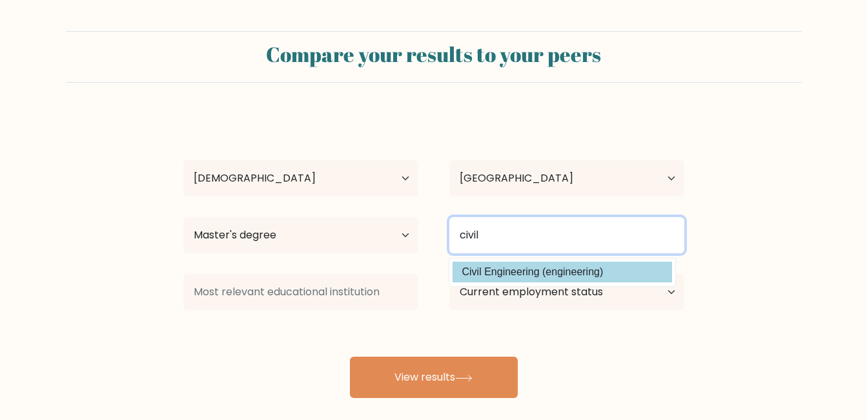
type input "civil"
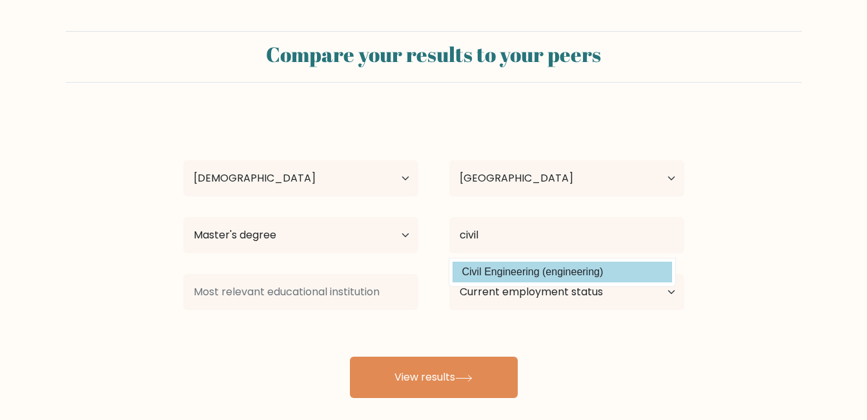
click at [560, 271] on div "[PERSON_NAME] Age Under [DEMOGRAPHIC_DATA] [DEMOGRAPHIC_DATA] [DEMOGRAPHIC_DATA…" at bounding box center [434, 256] width 516 height 284
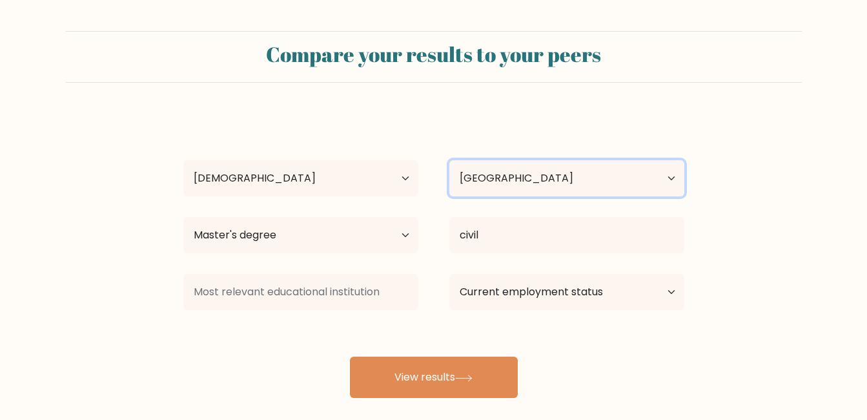
click at [592, 174] on select "Country [GEOGRAPHIC_DATA] [GEOGRAPHIC_DATA] [GEOGRAPHIC_DATA] [US_STATE] [GEOGR…" at bounding box center [566, 178] width 235 height 36
click at [449, 160] on select "Country [GEOGRAPHIC_DATA] [GEOGRAPHIC_DATA] [GEOGRAPHIC_DATA] [US_STATE] [GEOGR…" at bounding box center [566, 178] width 235 height 36
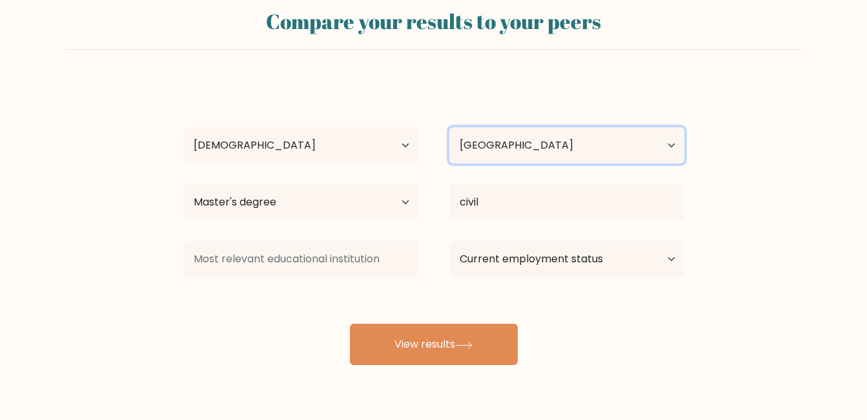
scroll to position [65, 0]
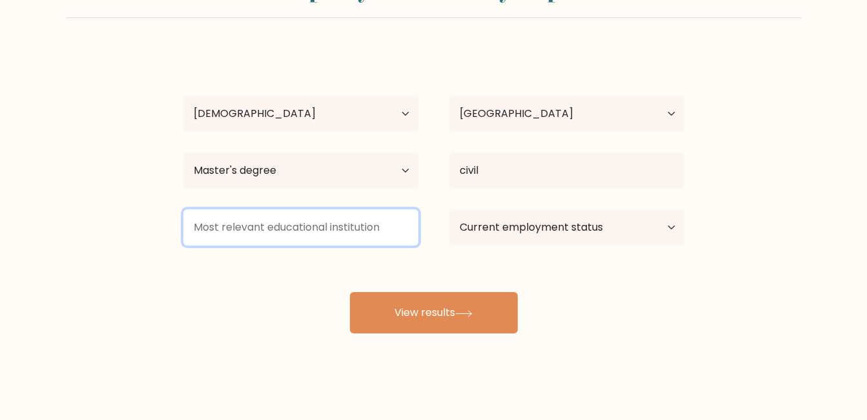
click at [353, 228] on input at bounding box center [300, 227] width 235 height 36
click at [390, 233] on input at bounding box center [300, 227] width 235 height 36
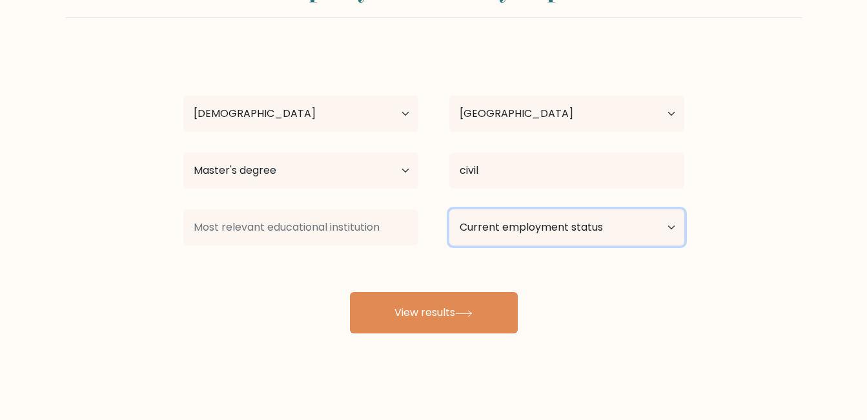
click at [529, 232] on select "Current employment status Employed Student Retired Other / prefer not to answer" at bounding box center [566, 227] width 235 height 36
select select "employed"
click at [449, 209] on select "Current employment status Employed Student Retired Other / prefer not to answer" at bounding box center [566, 227] width 235 height 36
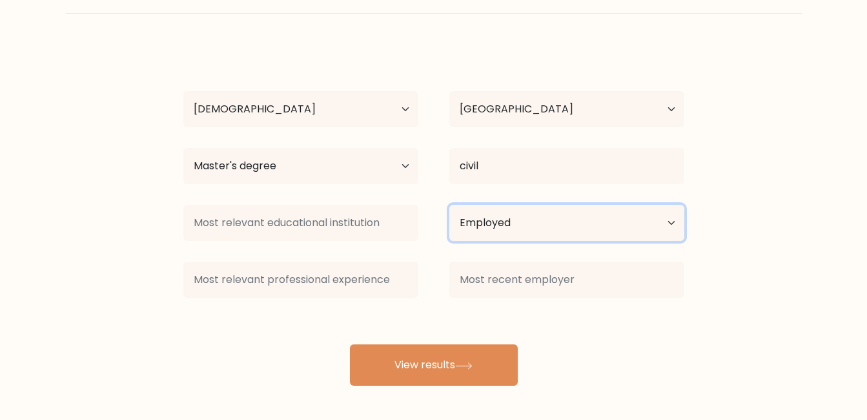
scroll to position [70, 0]
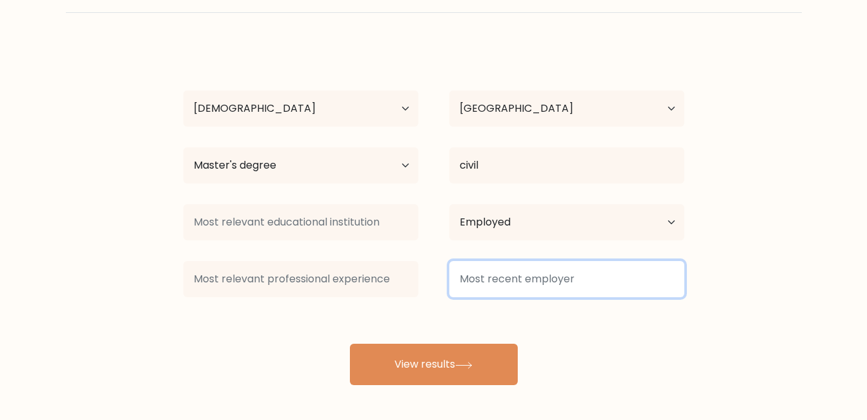
click at [578, 287] on input at bounding box center [566, 279] width 235 height 36
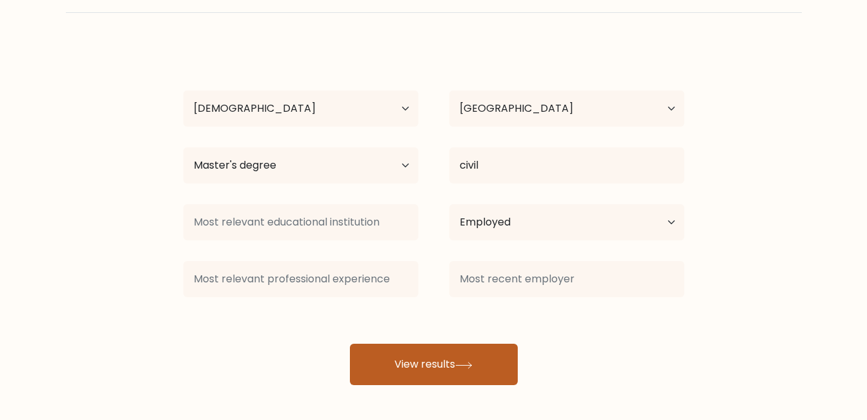
click at [467, 363] on icon at bounding box center [463, 364] width 17 height 7
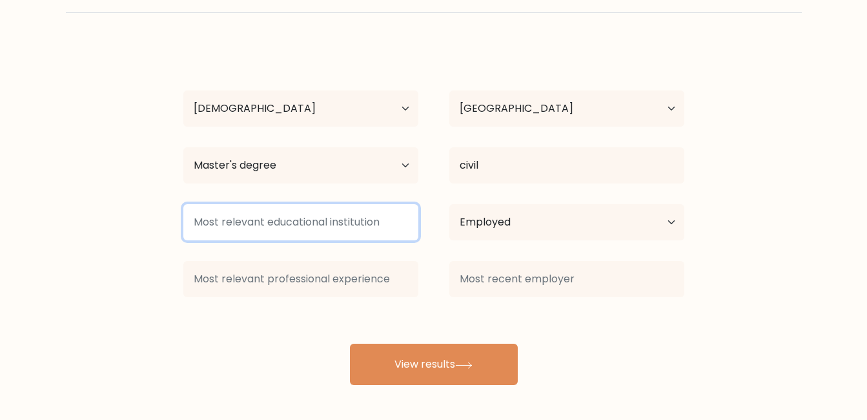
click at [311, 227] on input at bounding box center [300, 222] width 235 height 36
click at [361, 227] on input at bounding box center [300, 222] width 235 height 36
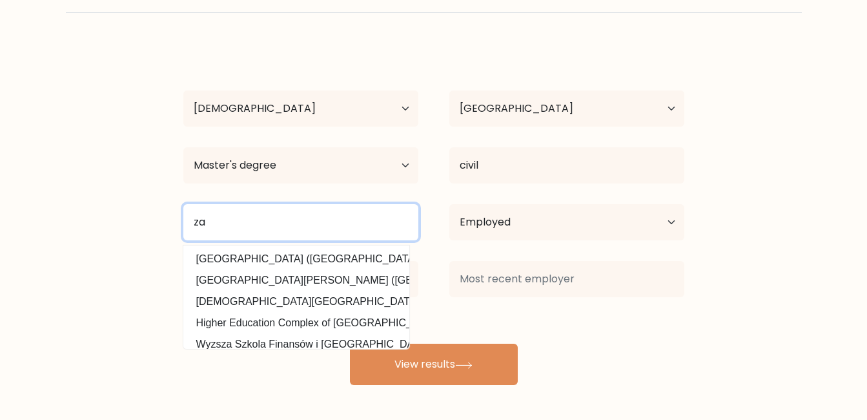
type input "z"
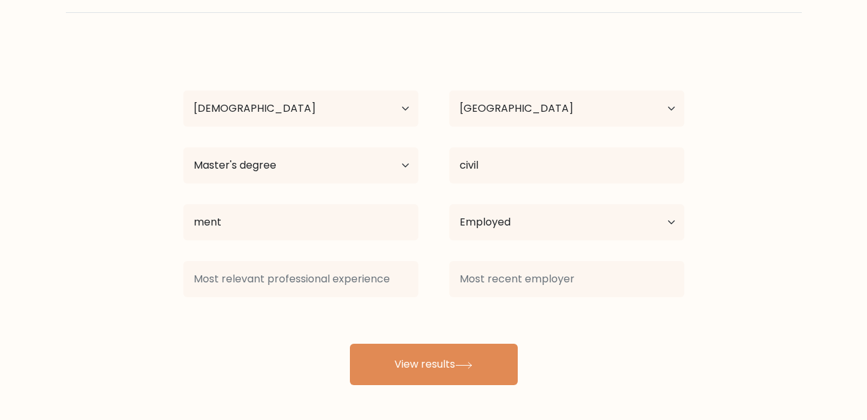
click at [342, 281] on div "[PERSON_NAME] Age Under [DEMOGRAPHIC_DATA] [DEMOGRAPHIC_DATA] [DEMOGRAPHIC_DATA…" at bounding box center [434, 214] width 516 height 341
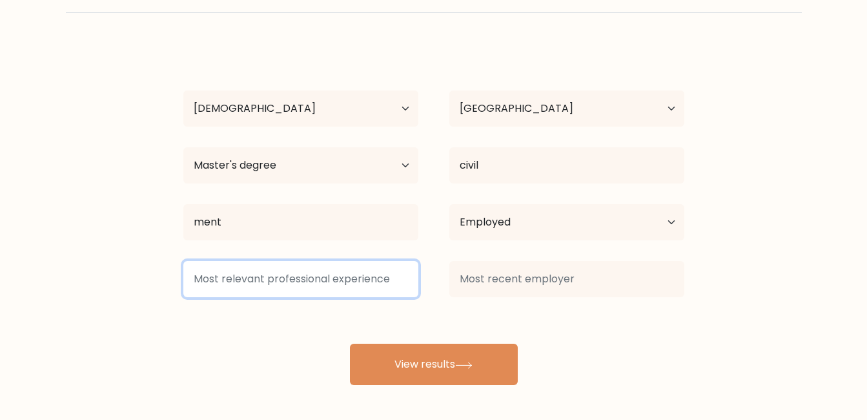
click at [280, 286] on input at bounding box center [300, 279] width 235 height 36
click at [343, 284] on input at bounding box center [300, 279] width 235 height 36
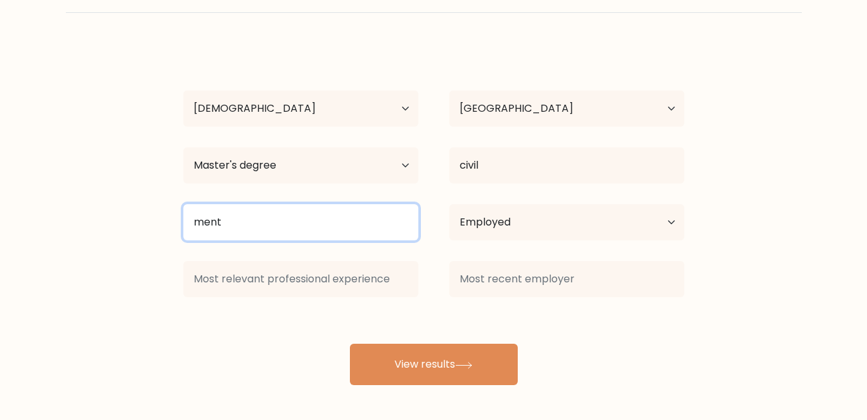
click at [298, 227] on input "ment" at bounding box center [300, 222] width 235 height 36
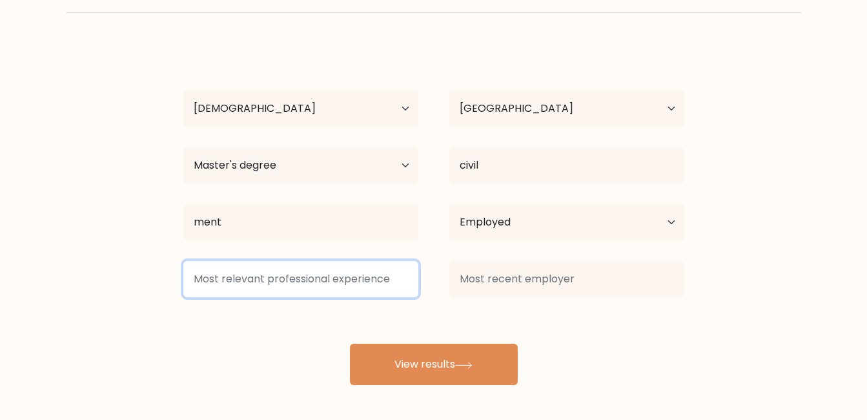
click at [299, 283] on input at bounding box center [300, 279] width 235 height 36
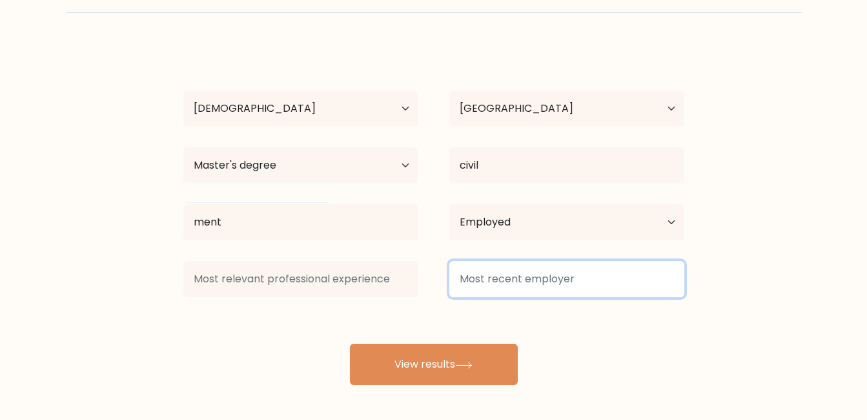
click at [490, 278] on input at bounding box center [566, 279] width 235 height 36
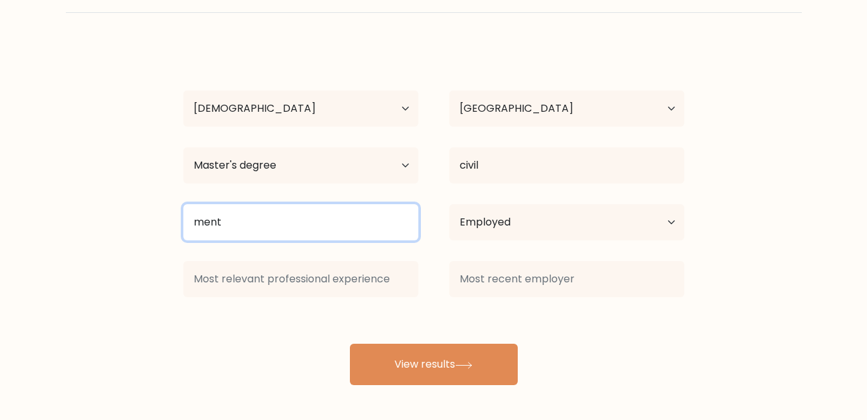
click at [274, 221] on input "ment" at bounding box center [300, 222] width 235 height 36
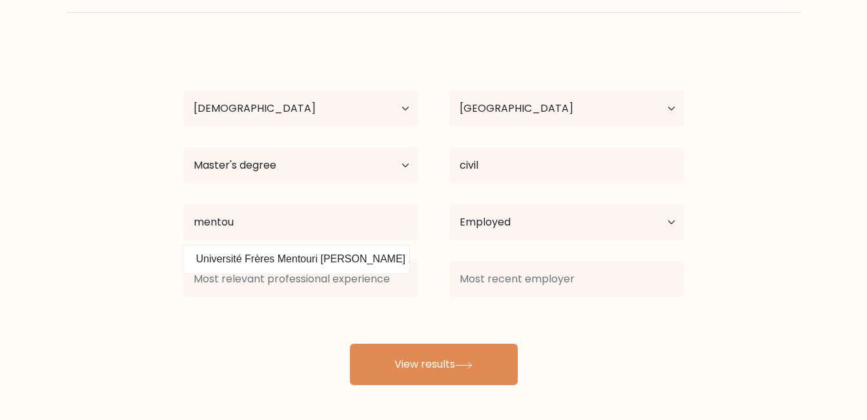
click at [309, 251] on div "[PERSON_NAME] Age Under [DEMOGRAPHIC_DATA] [DEMOGRAPHIC_DATA] [DEMOGRAPHIC_DATA…" at bounding box center [434, 214] width 516 height 341
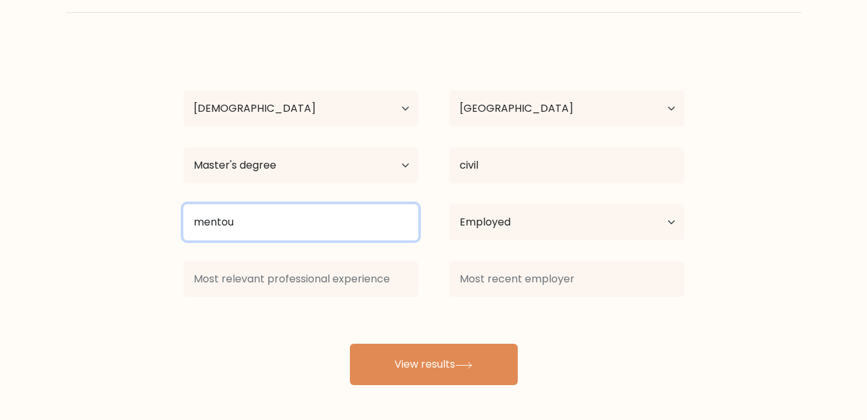
click at [282, 225] on input "mentou" at bounding box center [300, 222] width 235 height 36
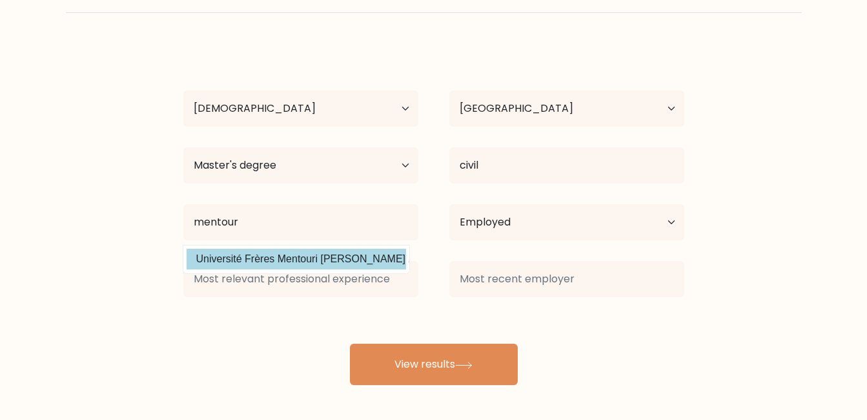
click at [269, 254] on div "[PERSON_NAME] Age Under [DEMOGRAPHIC_DATA] [DEMOGRAPHIC_DATA] [DEMOGRAPHIC_DATA…" at bounding box center [434, 214] width 516 height 341
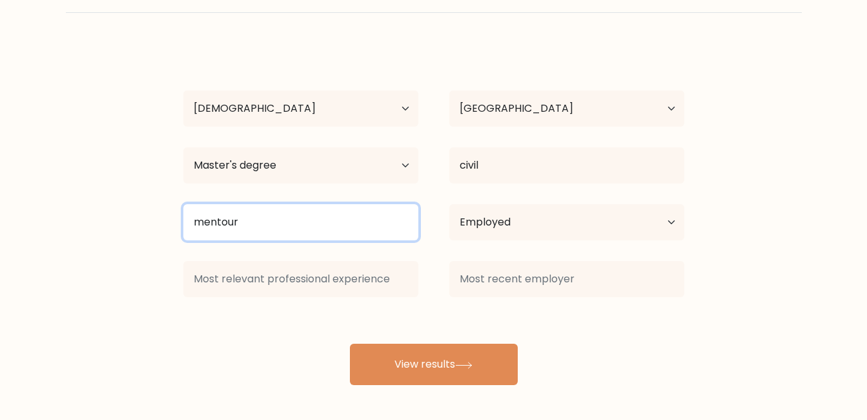
click at [276, 218] on input "mentour" at bounding box center [300, 222] width 235 height 36
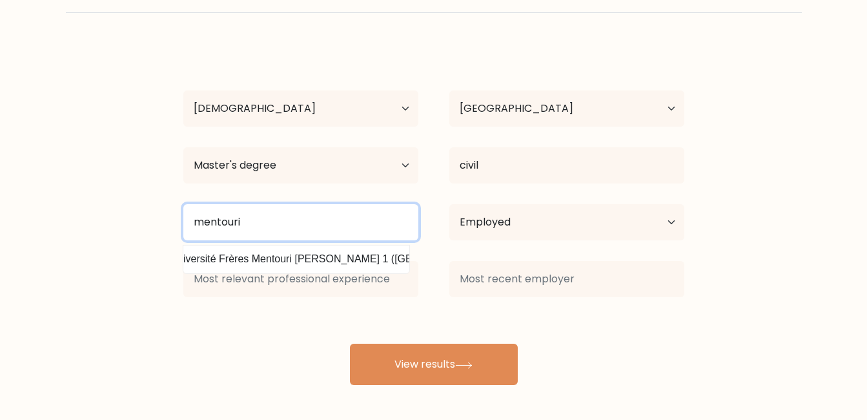
scroll to position [0, 31]
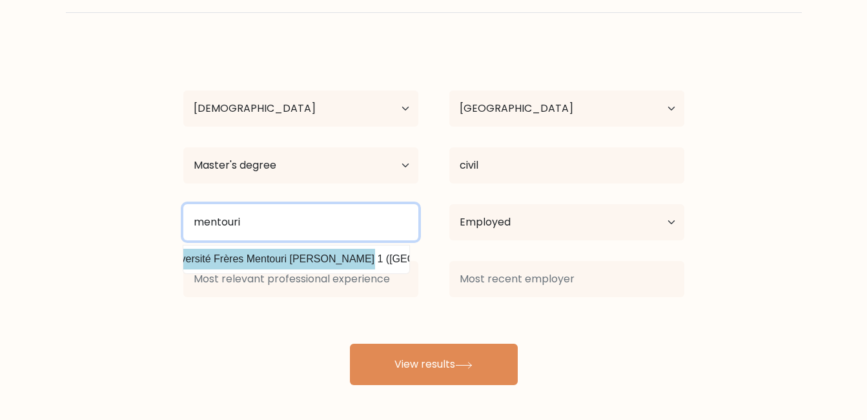
type input "mentouri"
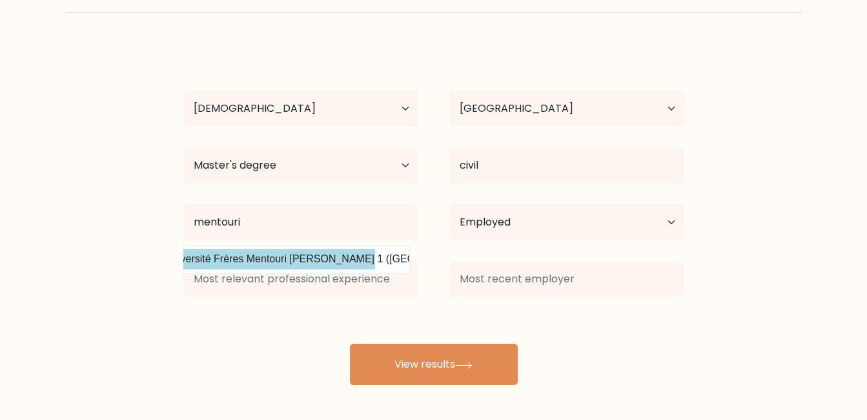
click at [387, 258] on div "[PERSON_NAME] Age Under [DEMOGRAPHIC_DATA] [DEMOGRAPHIC_DATA] [DEMOGRAPHIC_DATA…" at bounding box center [434, 214] width 516 height 341
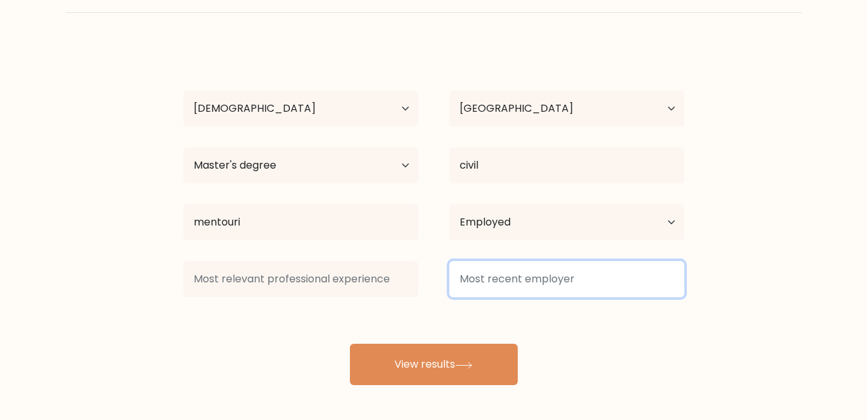
click at [479, 274] on input at bounding box center [566, 279] width 235 height 36
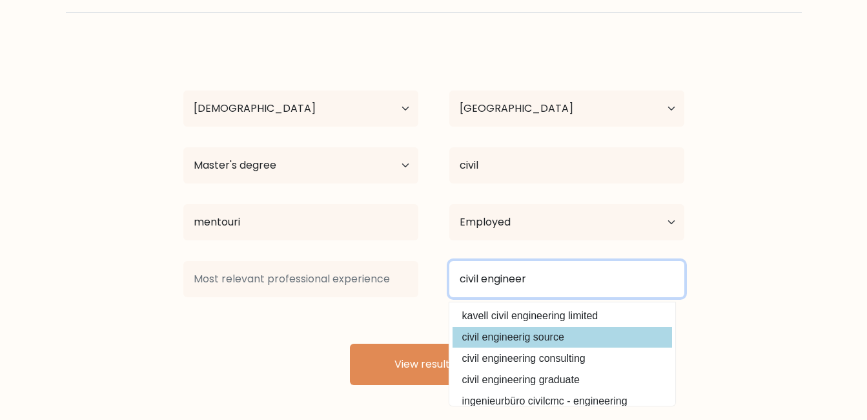
type input "civil engineer"
click at [350, 343] on button "View results" at bounding box center [434, 363] width 168 height 41
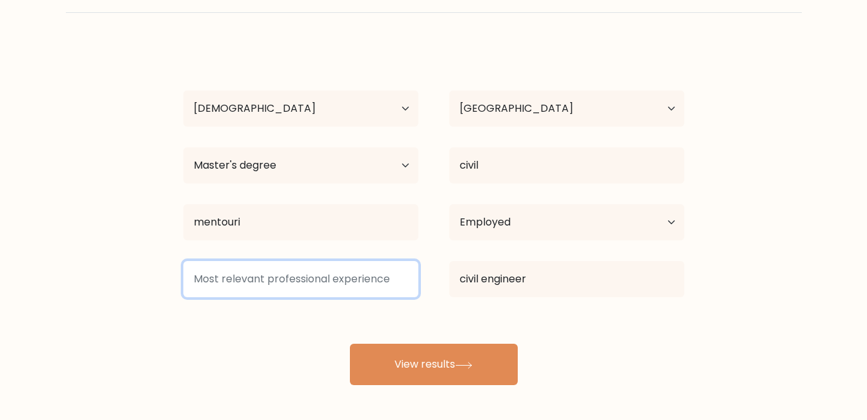
click at [338, 278] on input at bounding box center [300, 279] width 235 height 36
click at [320, 279] on input at bounding box center [300, 279] width 235 height 36
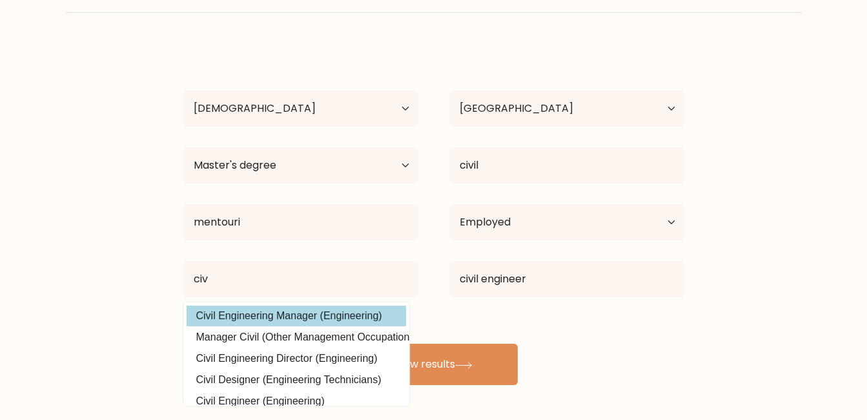
click at [309, 309] on option "Civil Engineering Manager (Engineering)" at bounding box center [296, 315] width 219 height 21
type input "Civil Engineering Manager"
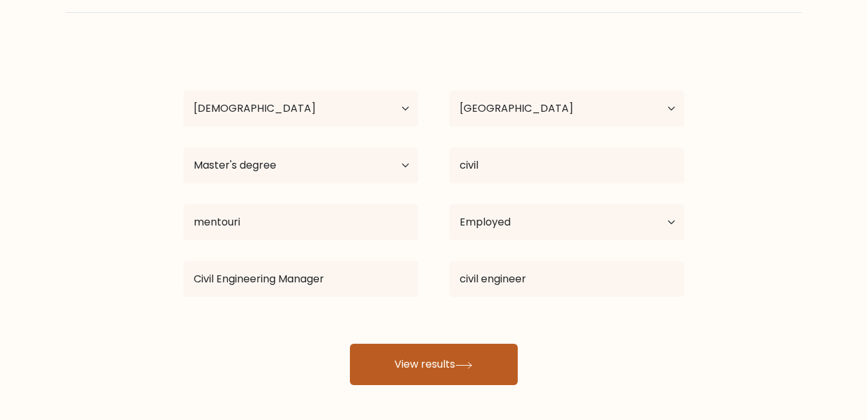
click at [431, 371] on button "View results" at bounding box center [434, 363] width 168 height 41
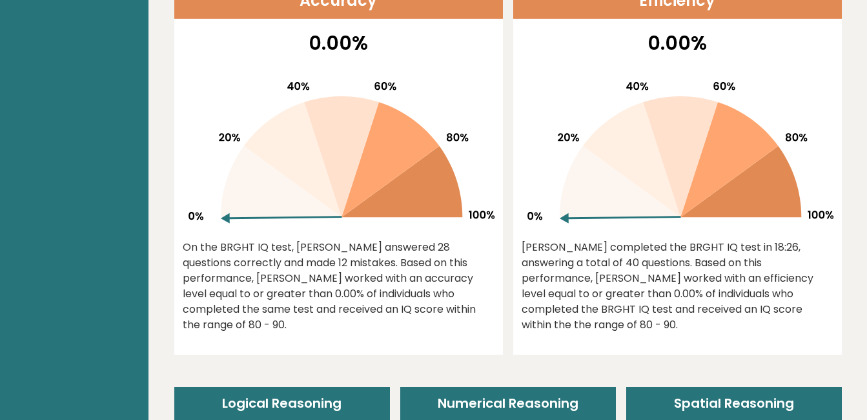
scroll to position [581, 0]
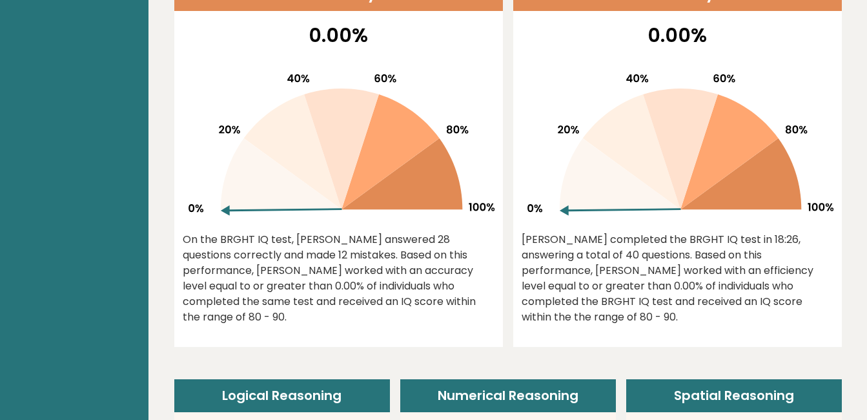
click at [616, 183] on icon at bounding box center [619, 173] width 121 height 71
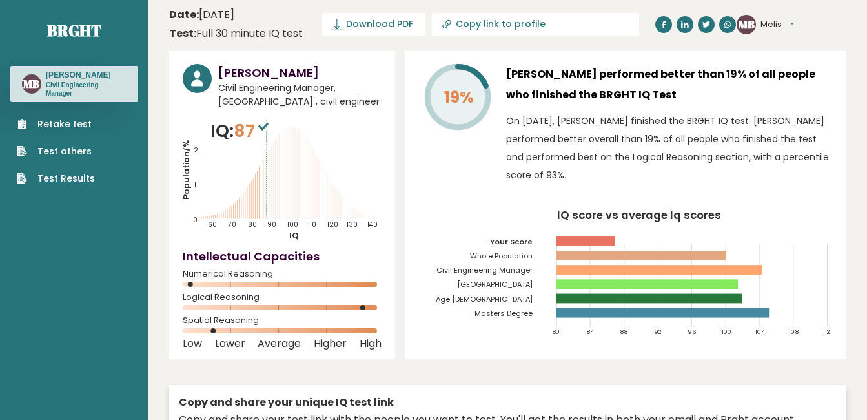
scroll to position [0, 0]
